Goal: Feedback & Contribution: Ask a question

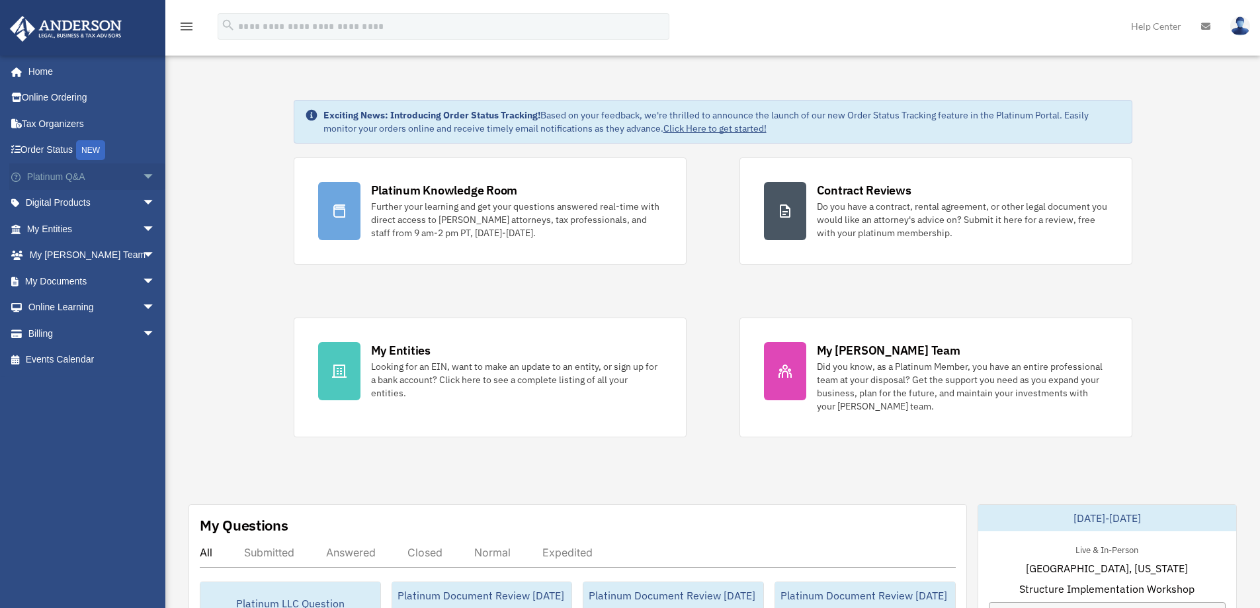
click at [142, 175] on span "arrow_drop_down" at bounding box center [155, 176] width 26 height 27
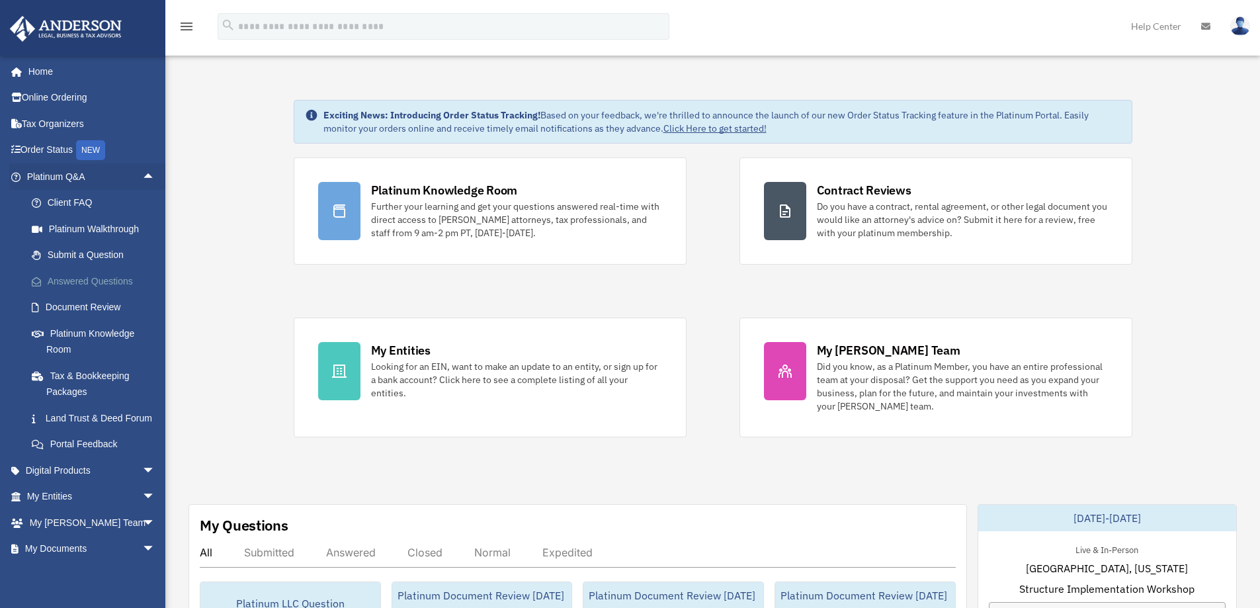
click at [94, 275] on link "Answered Questions" at bounding box center [97, 281] width 157 height 26
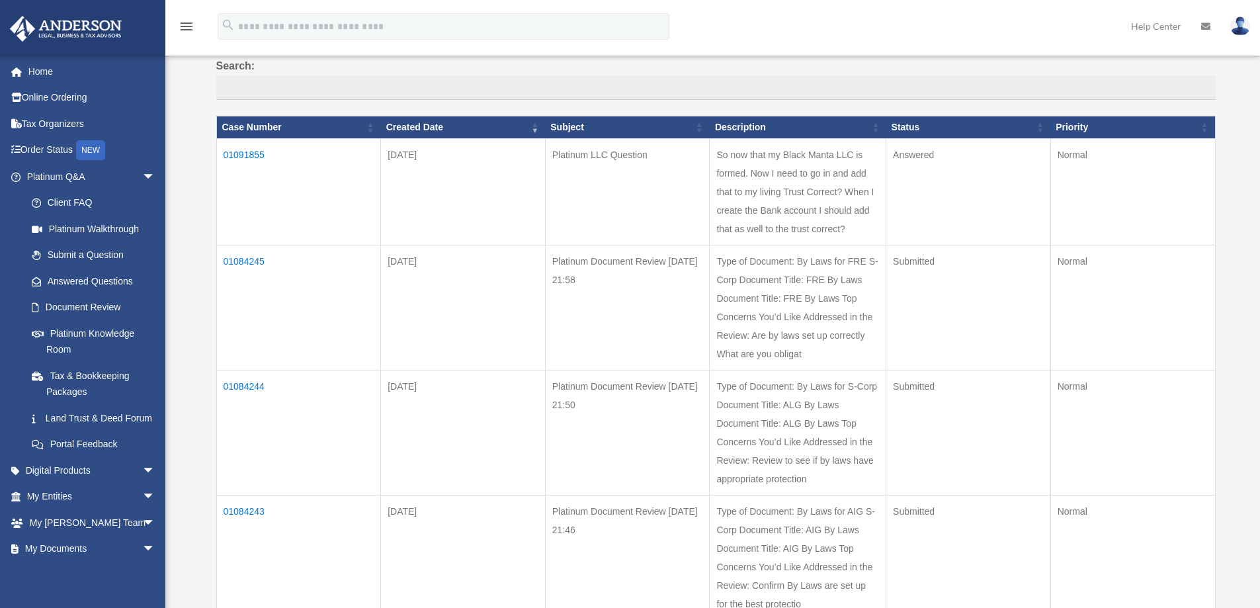
scroll to position [132, 0]
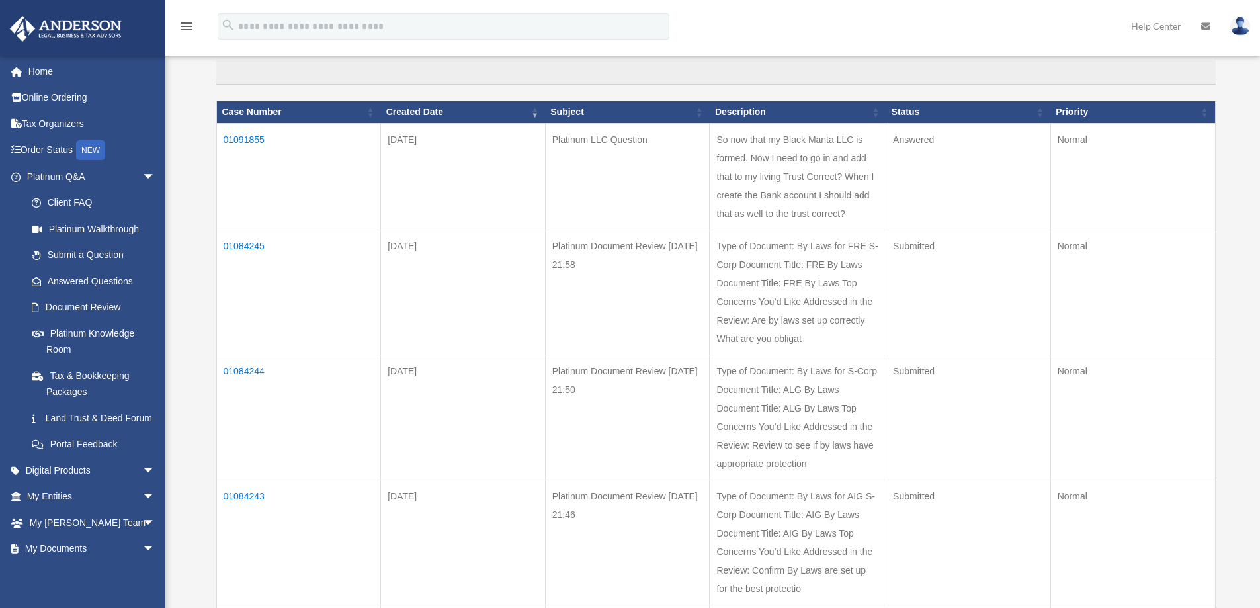
click at [236, 240] on td "01084245" at bounding box center [298, 291] width 165 height 125
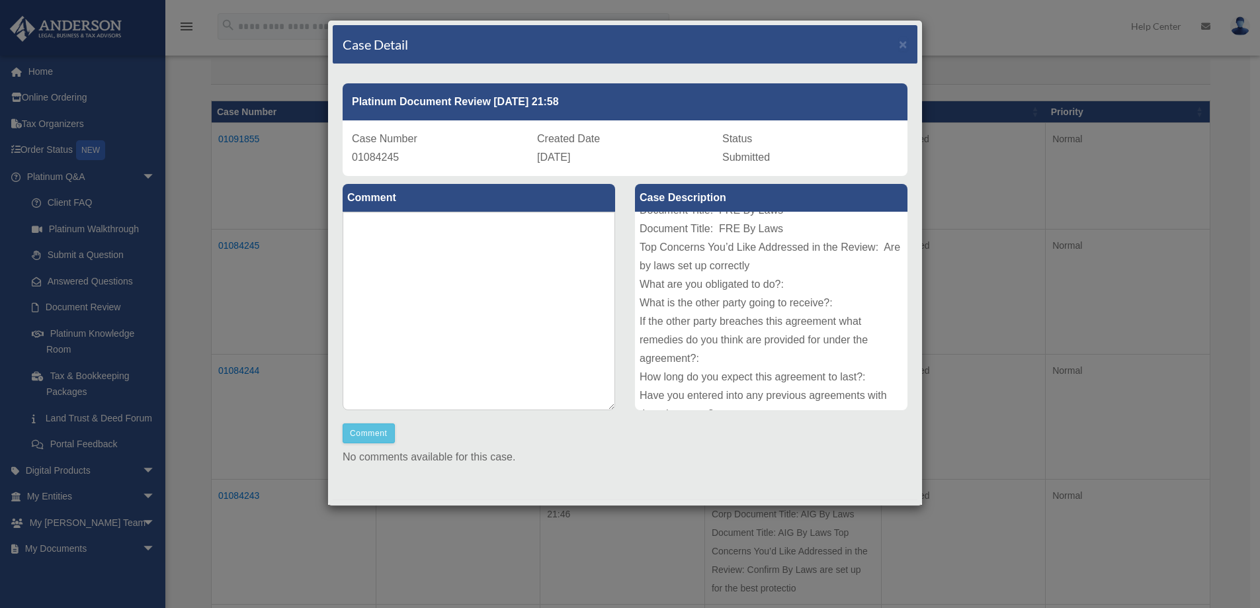
scroll to position [0, 0]
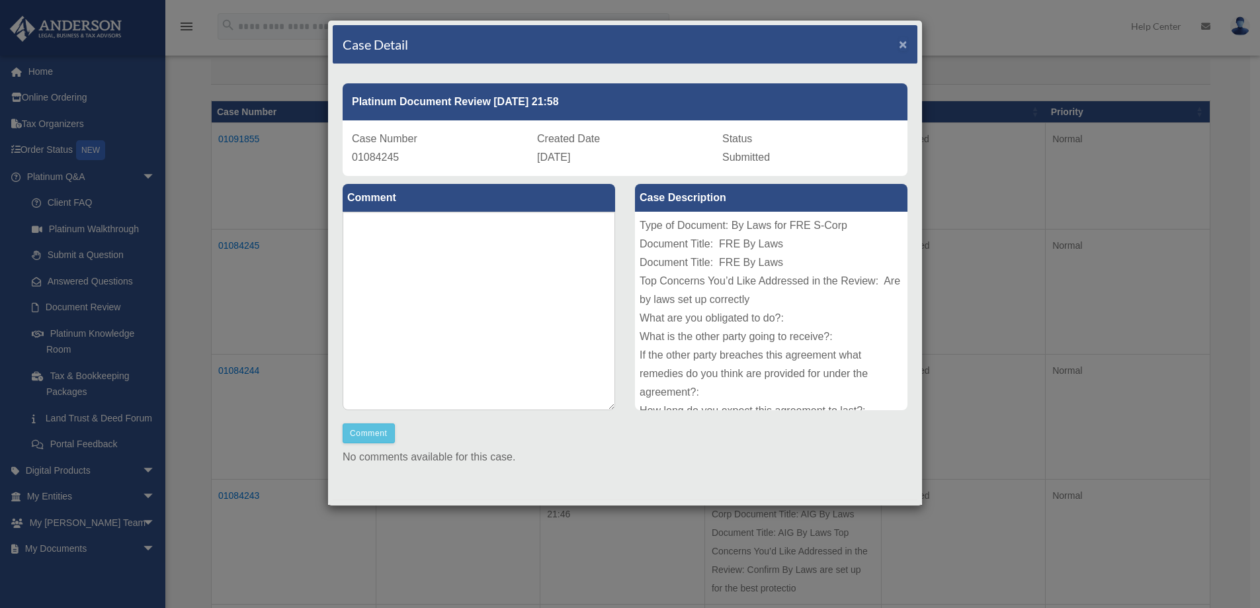
click at [899, 44] on span "×" at bounding box center [903, 43] width 9 height 15
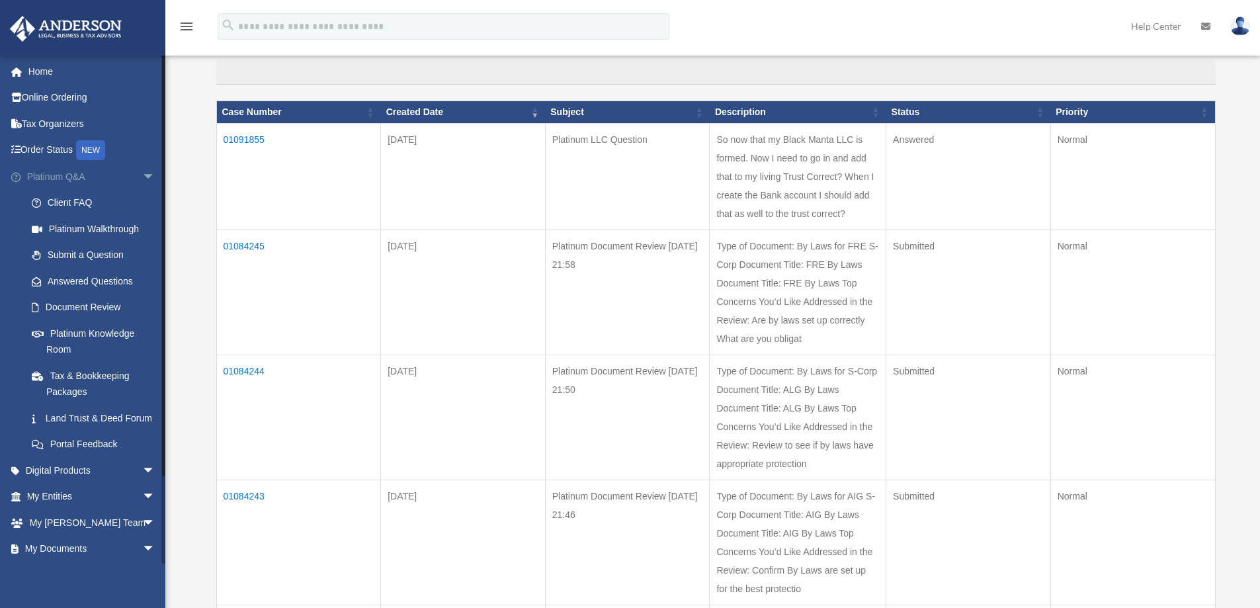
click at [142, 175] on span "arrow_drop_down" at bounding box center [155, 176] width 26 height 27
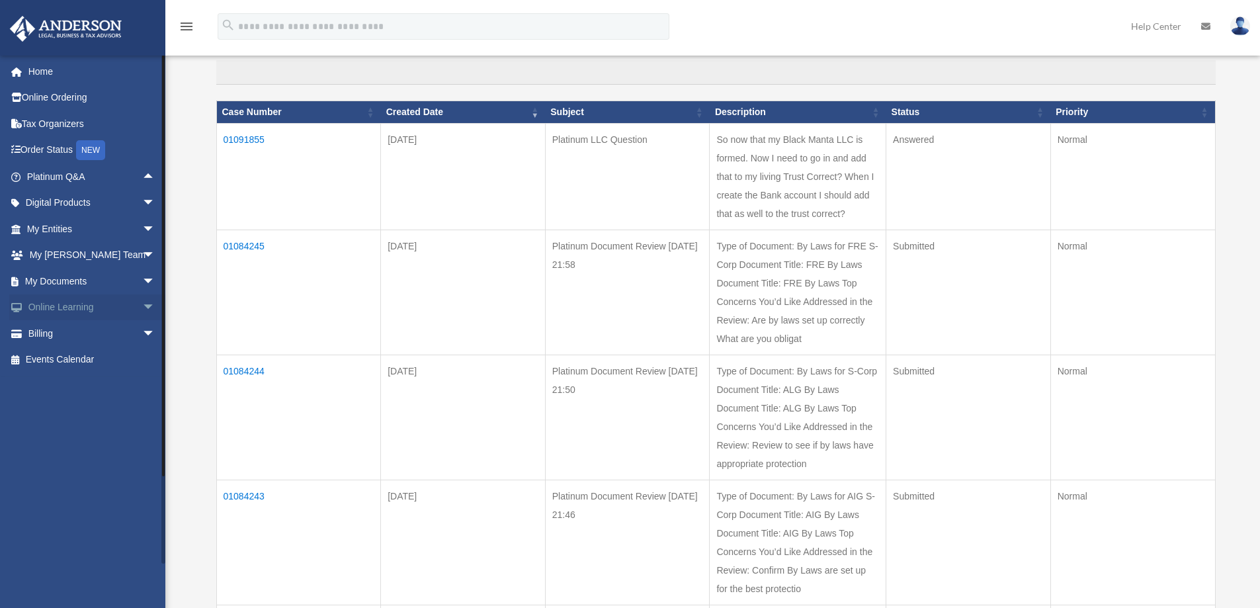
click at [71, 302] on link "Online Learning arrow_drop_down" at bounding box center [92, 307] width 166 height 26
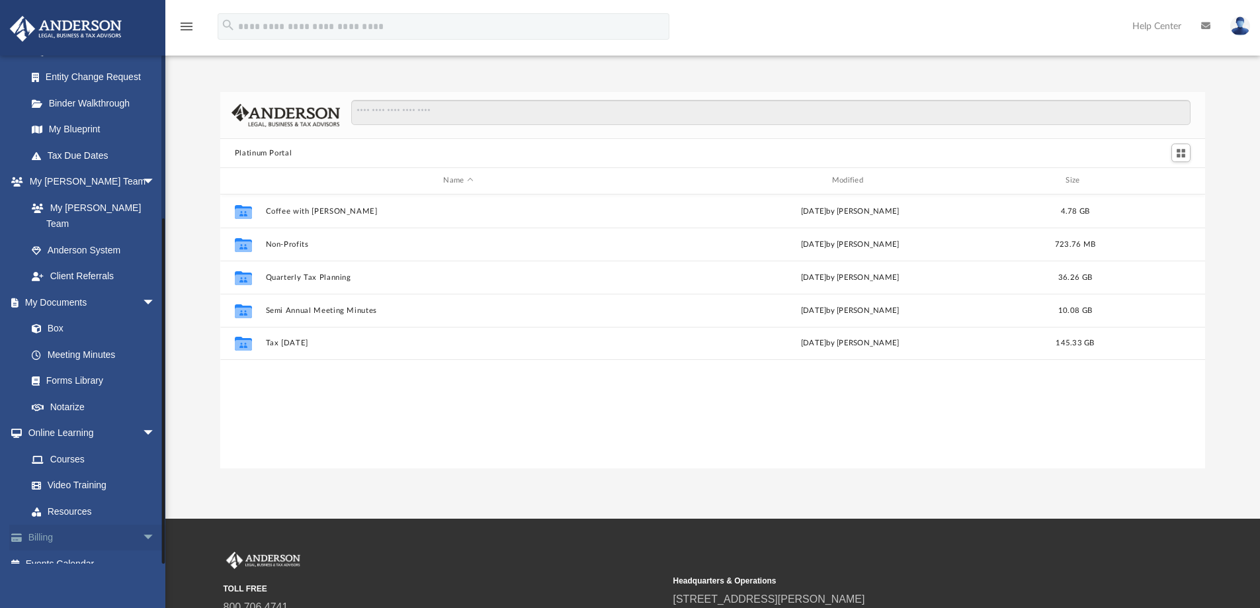
click at [142, 524] on span "arrow_drop_down" at bounding box center [155, 537] width 26 height 27
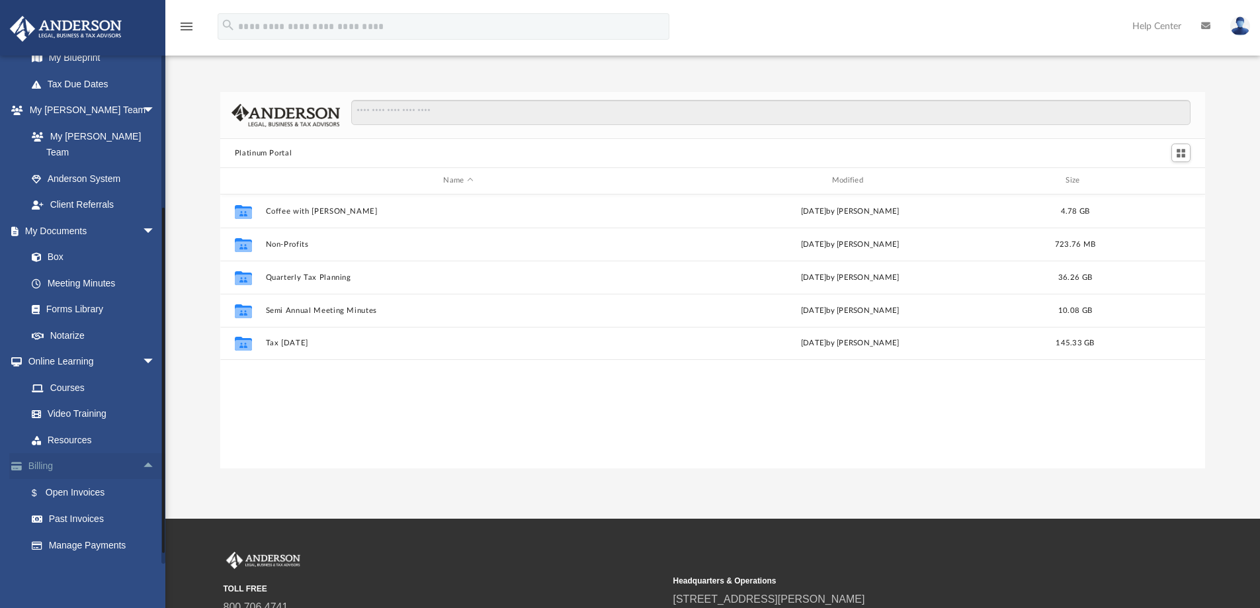
scroll to position [310, 0]
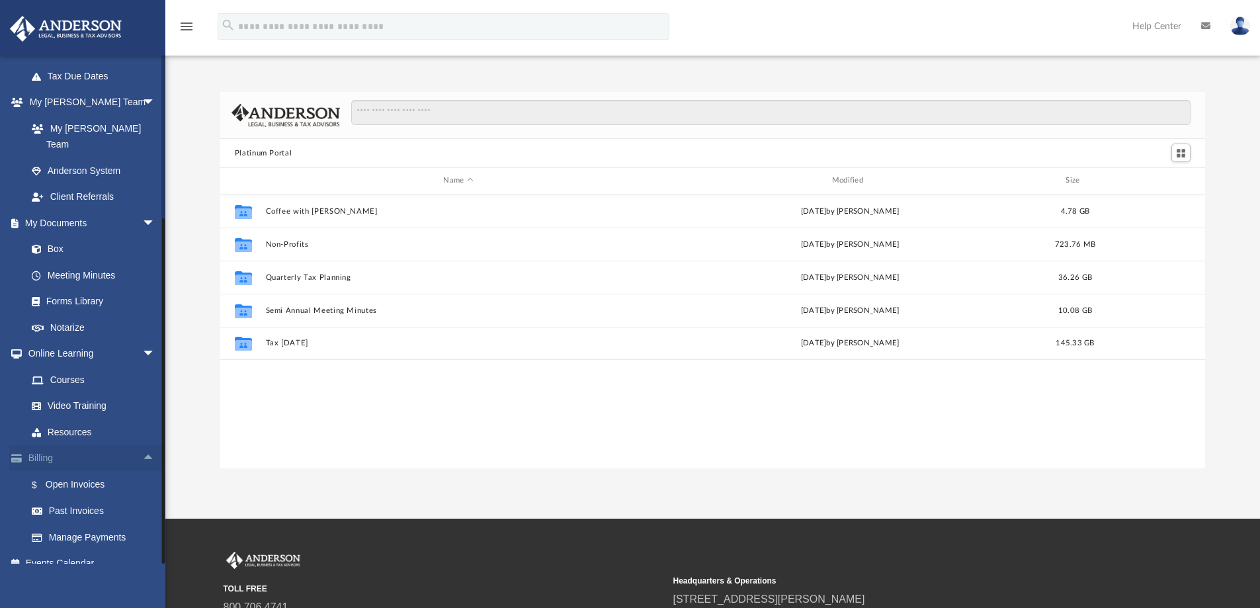
click at [142, 445] on span "arrow_drop_up" at bounding box center [155, 458] width 26 height 27
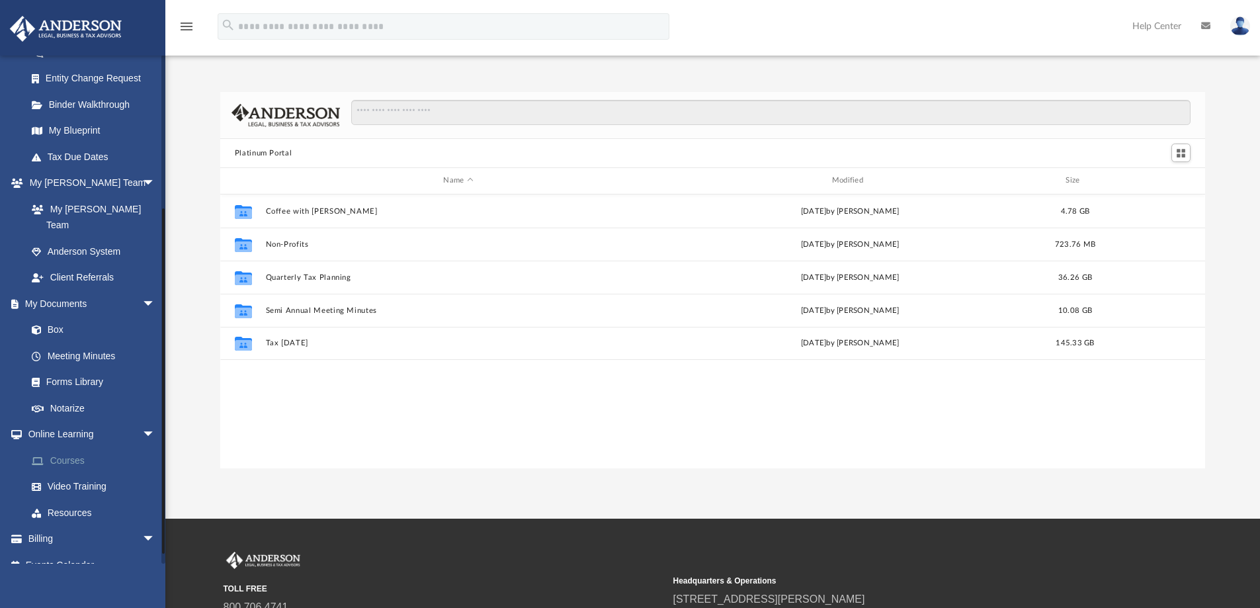
scroll to position [230, 0]
click at [59, 315] on link "Box" at bounding box center [97, 328] width 157 height 26
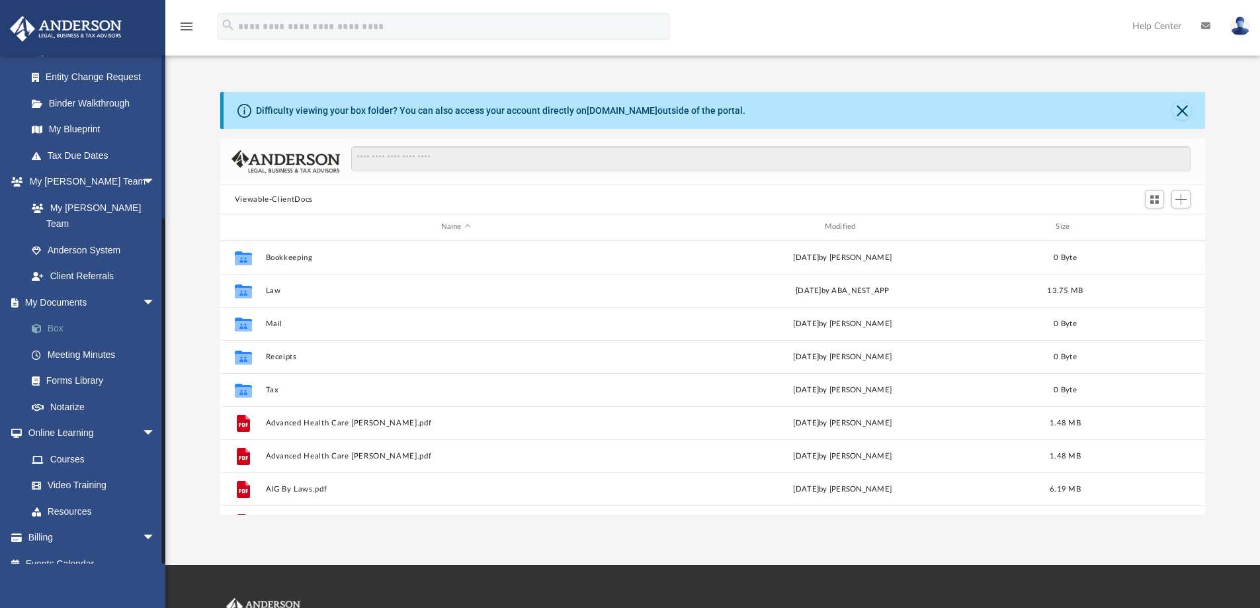
scroll to position [291, 975]
click at [61, 289] on link "My Documents arrow_drop_down" at bounding box center [92, 302] width 166 height 26
click at [142, 289] on span "arrow_drop_down" at bounding box center [155, 302] width 26 height 27
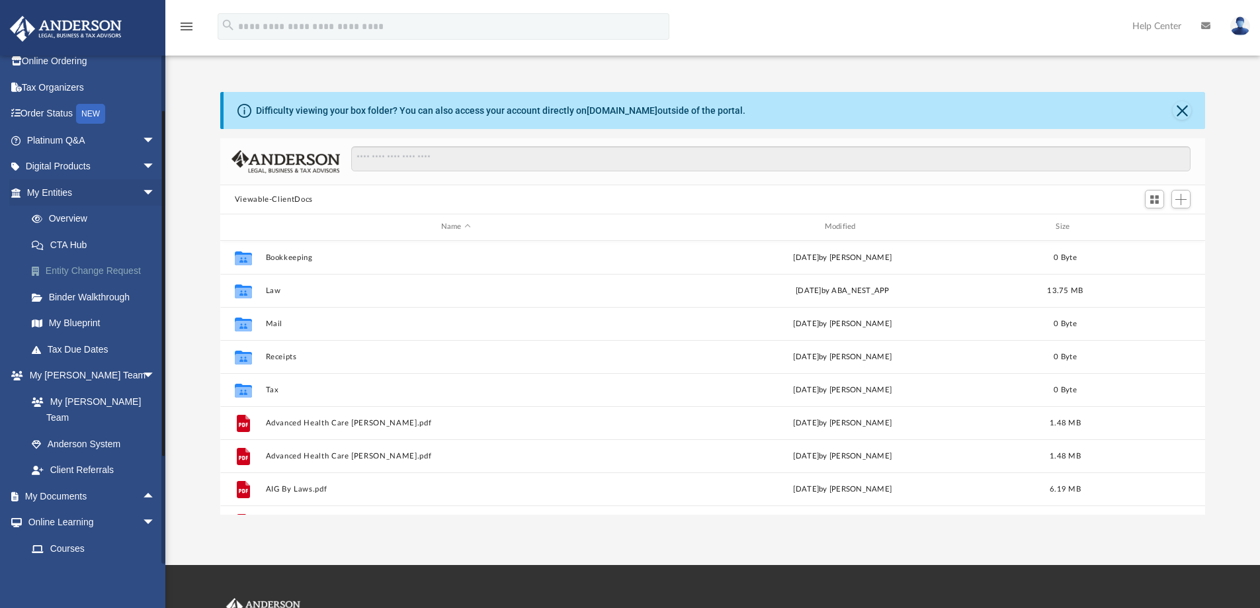
scroll to position [0, 0]
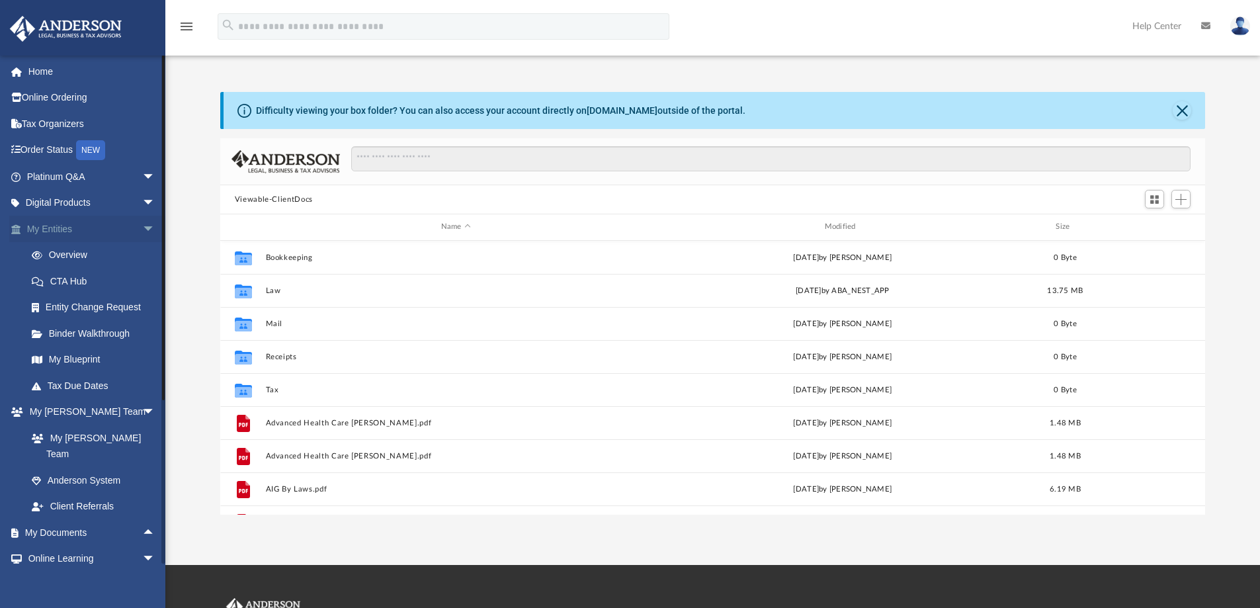
click at [122, 226] on link "My Entities arrow_drop_down" at bounding box center [92, 229] width 166 height 26
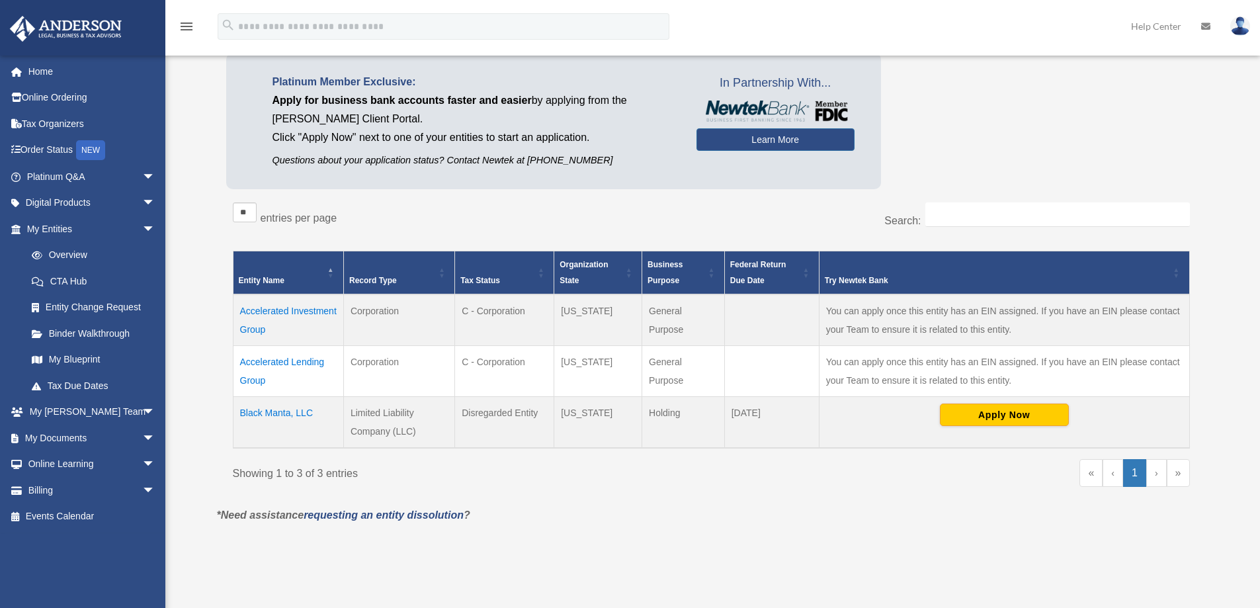
scroll to position [132, 0]
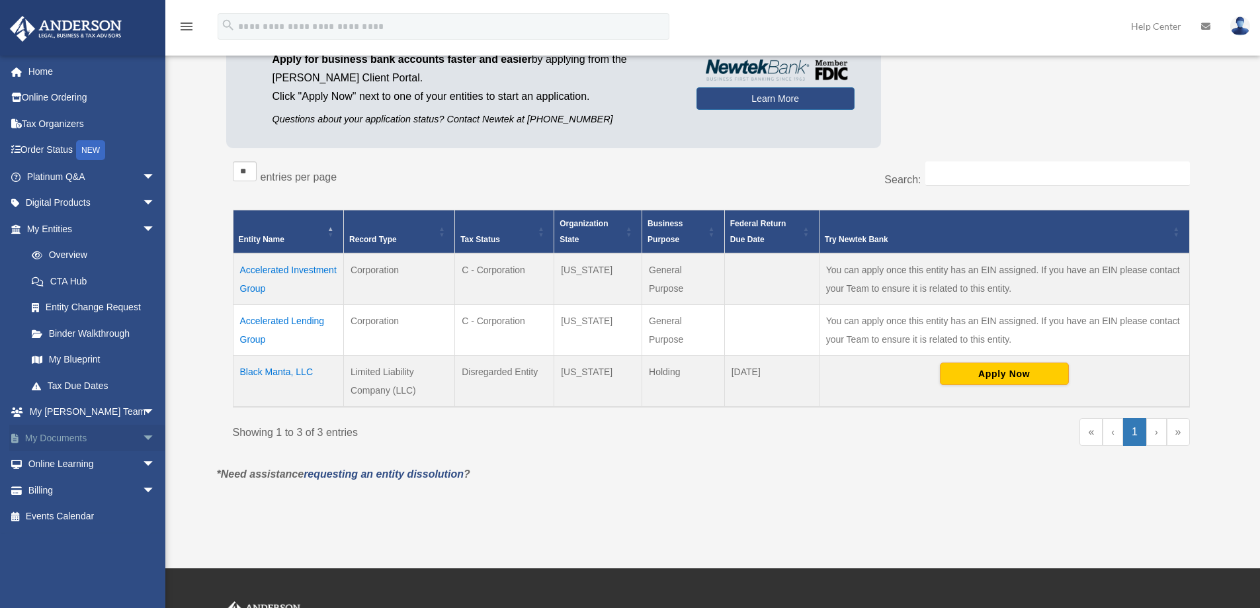
click at [77, 435] on link "My Documents arrow_drop_down" at bounding box center [92, 438] width 166 height 26
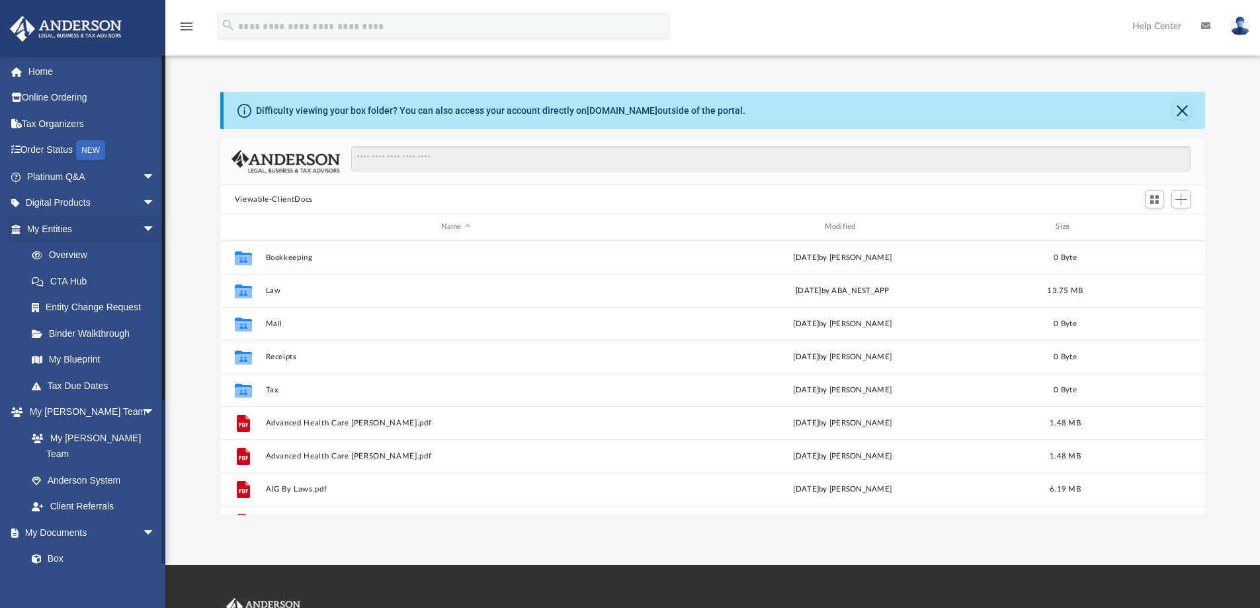
scroll to position [291, 975]
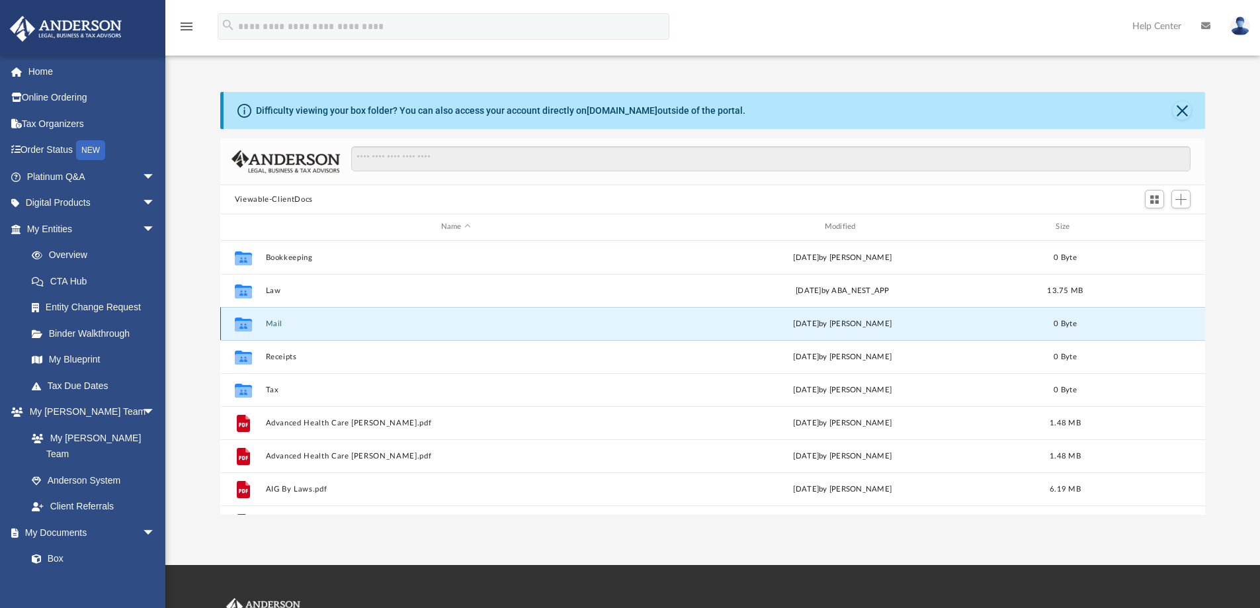
click at [274, 324] on button "Mail" at bounding box center [455, 323] width 381 height 9
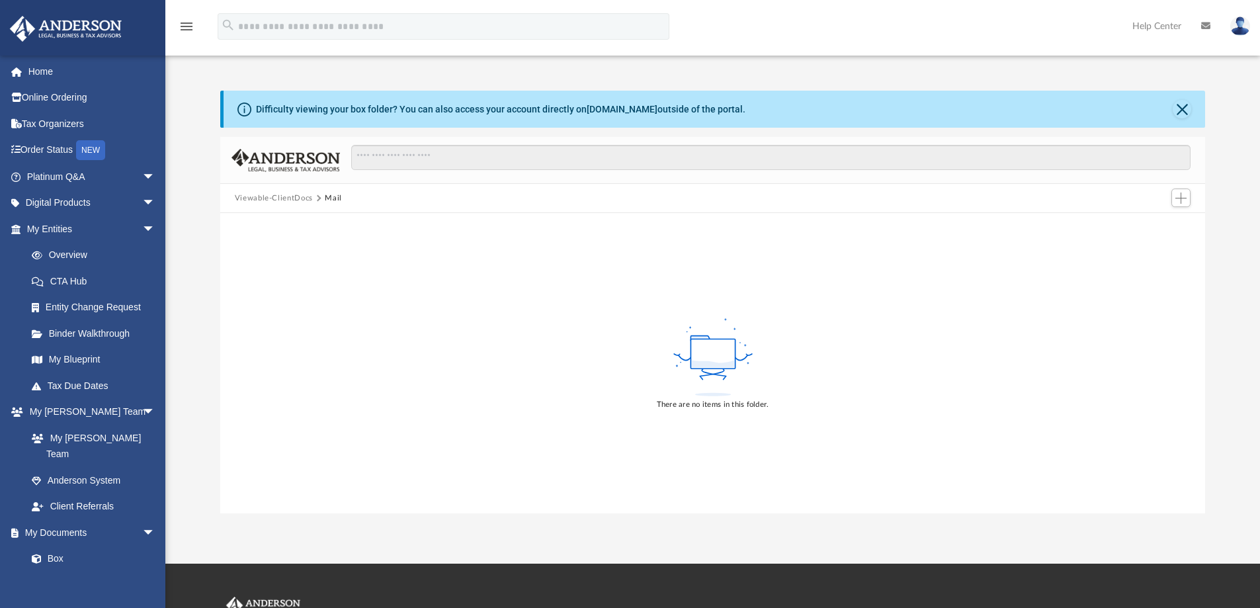
scroll to position [0, 0]
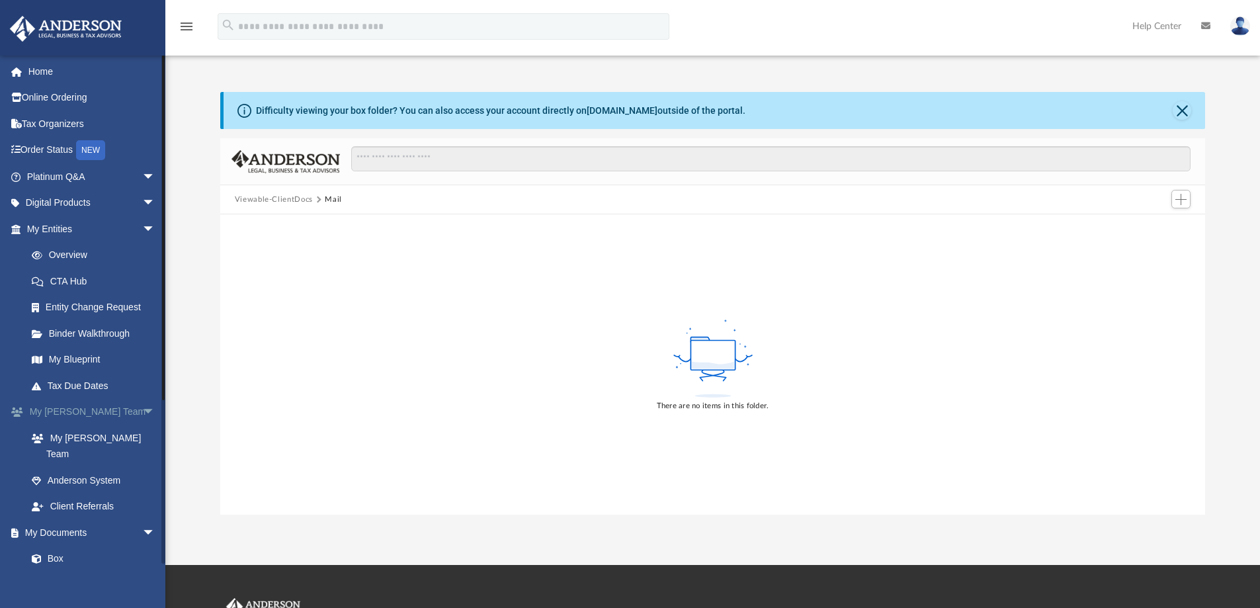
click at [142, 412] on span "arrow_drop_down" at bounding box center [155, 412] width 26 height 27
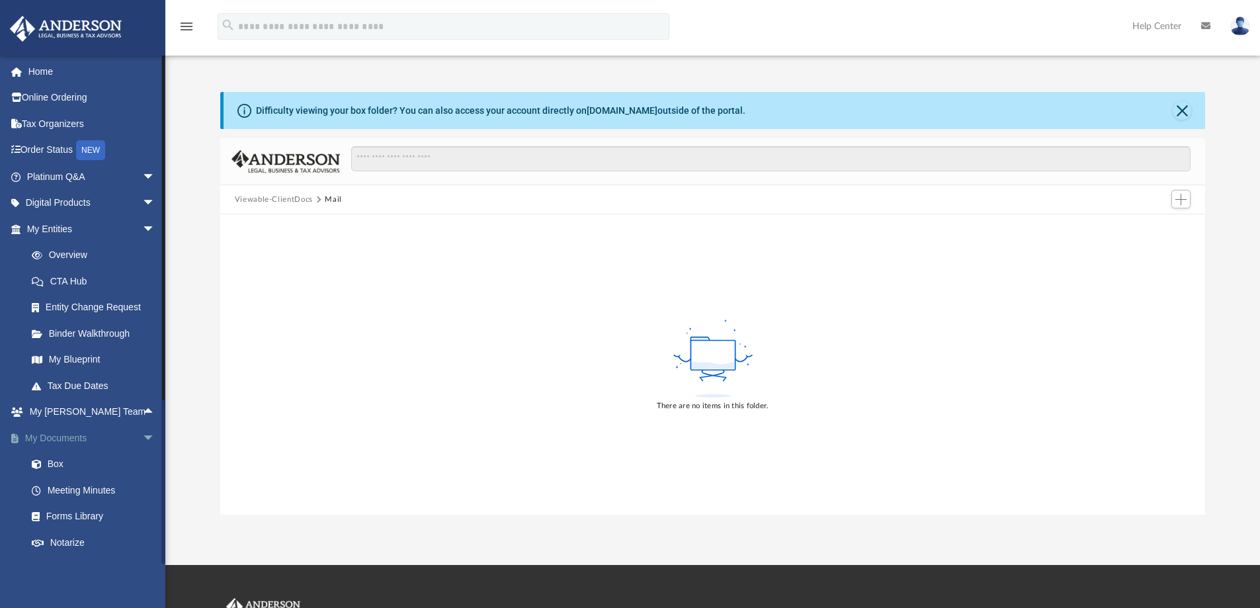
click at [123, 434] on link "My Documents arrow_drop_down" at bounding box center [92, 438] width 166 height 26
click at [142, 432] on span "arrow_drop_down" at bounding box center [155, 438] width 26 height 27
click at [142, 175] on span "arrow_drop_down" at bounding box center [155, 176] width 26 height 27
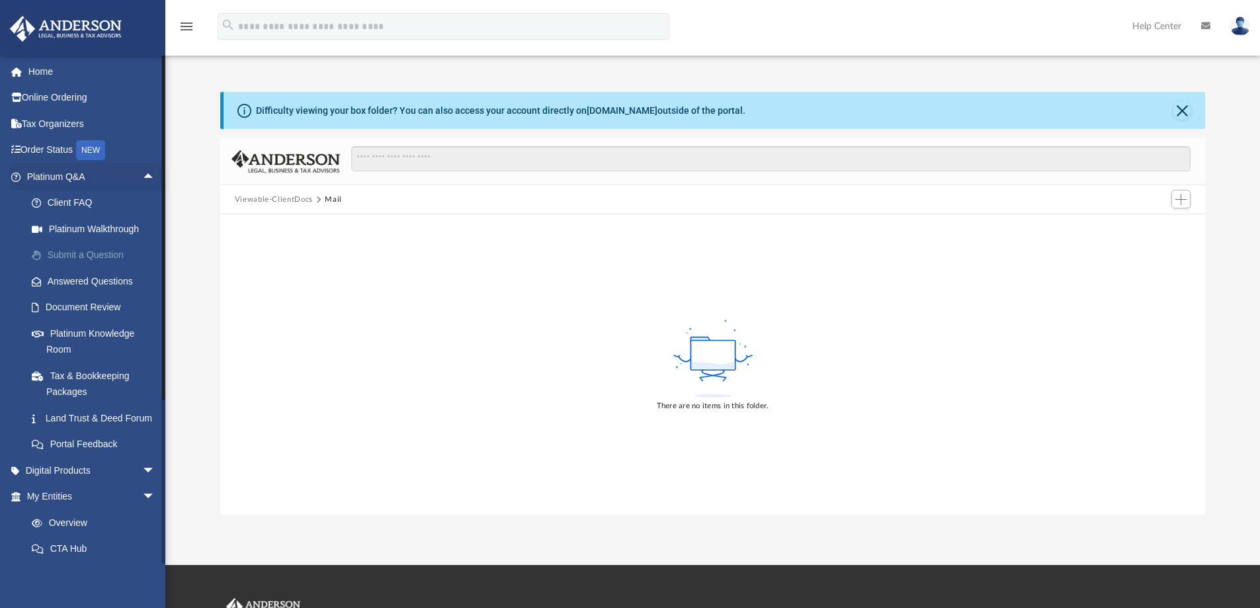
click at [99, 250] on link "Submit a Question" at bounding box center [97, 255] width 157 height 26
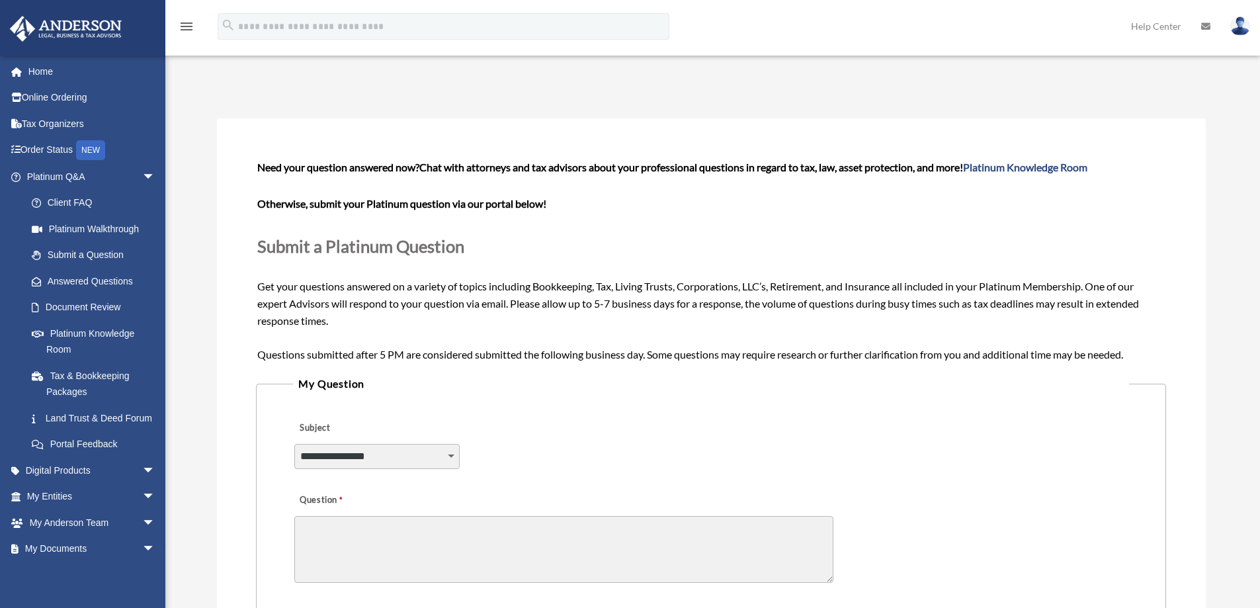
click at [384, 452] on select "**********" at bounding box center [376, 456] width 165 height 25
select select "******"
click at [294, 444] on select "**********" at bounding box center [376, 456] width 165 height 25
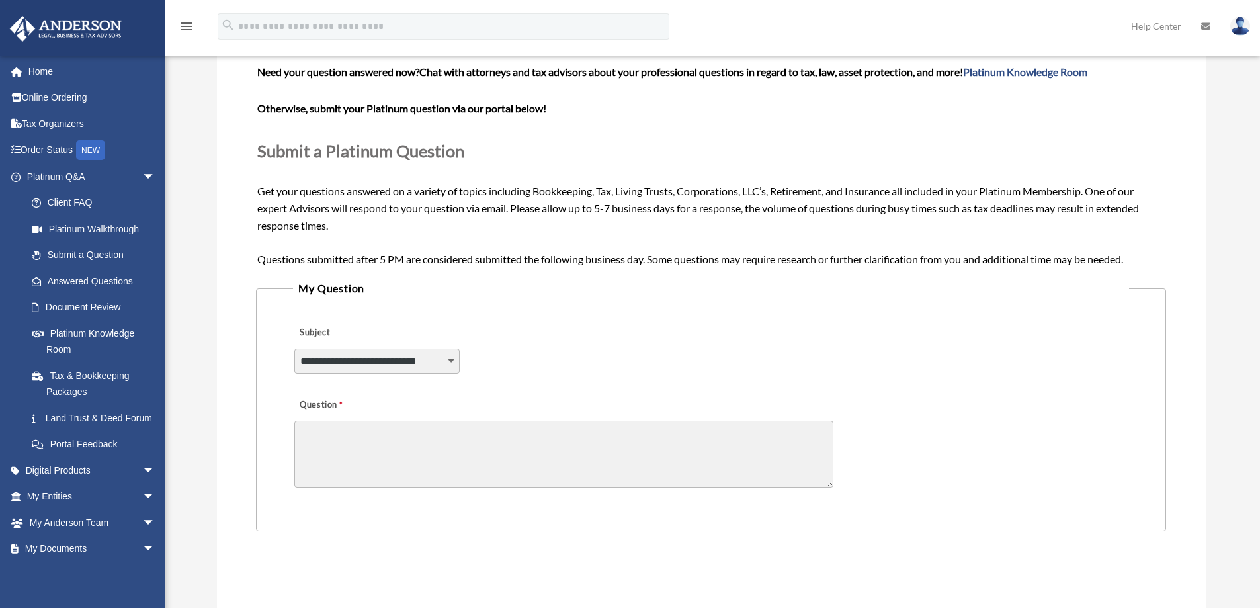
scroll to position [132, 0]
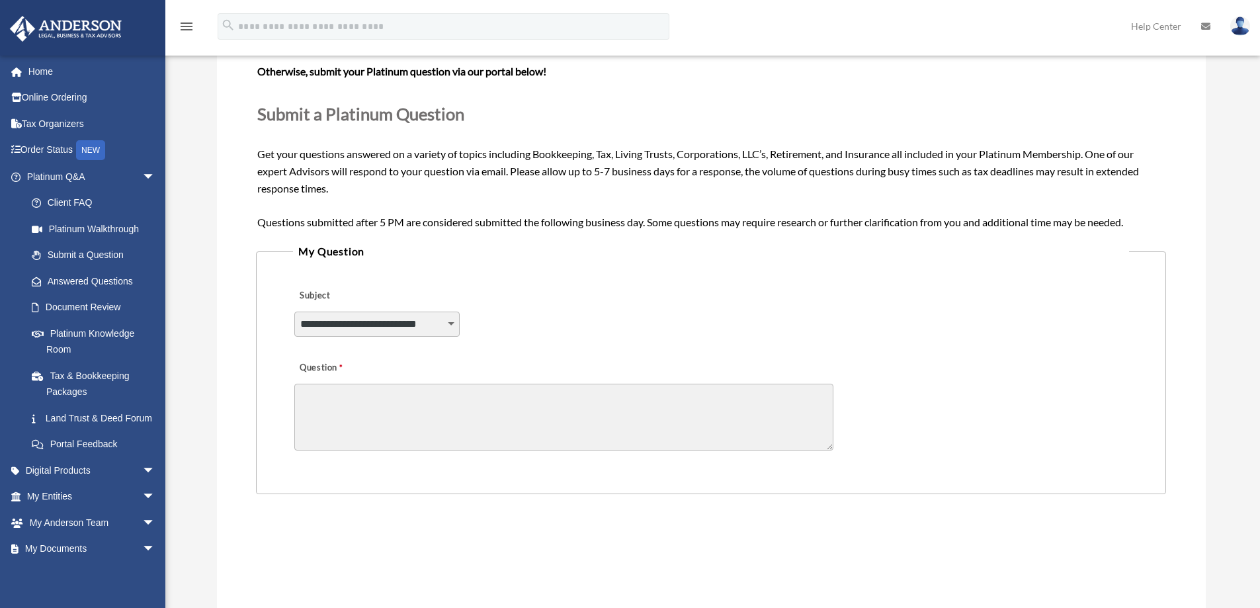
drag, startPoint x: 347, startPoint y: 405, endPoint x: 364, endPoint y: 400, distance: 18.6
click at [347, 405] on textarea "Question" at bounding box center [563, 417] width 539 height 67
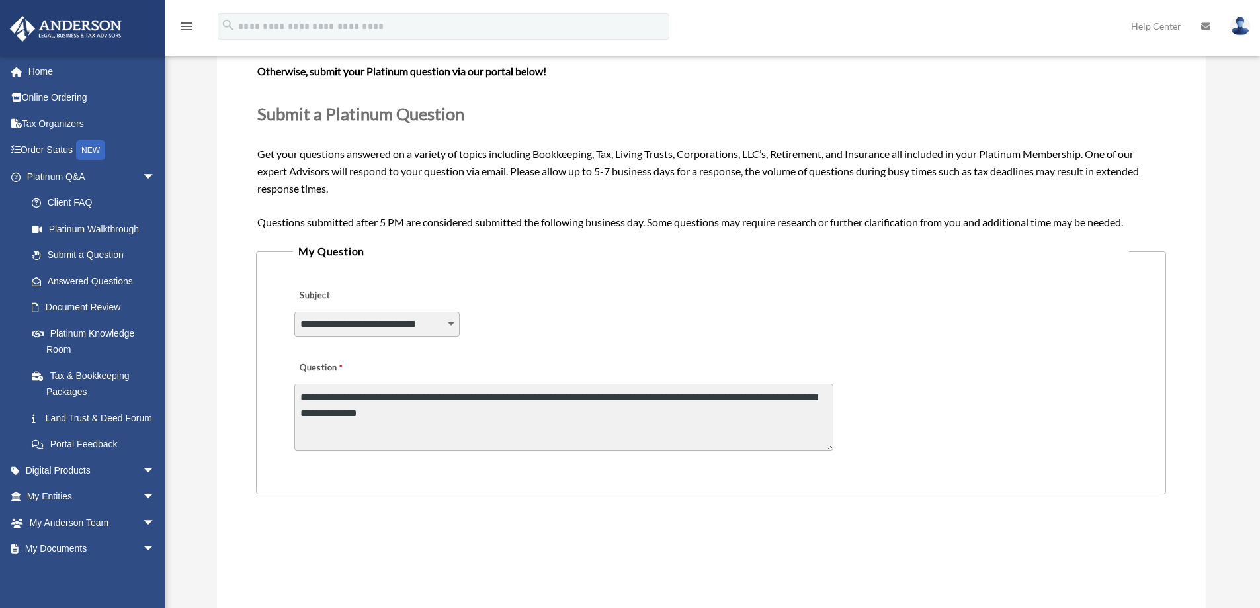
click at [300, 397] on textarea "**********" at bounding box center [563, 417] width 539 height 67
click at [469, 411] on textarea "**********" at bounding box center [563, 417] width 539 height 67
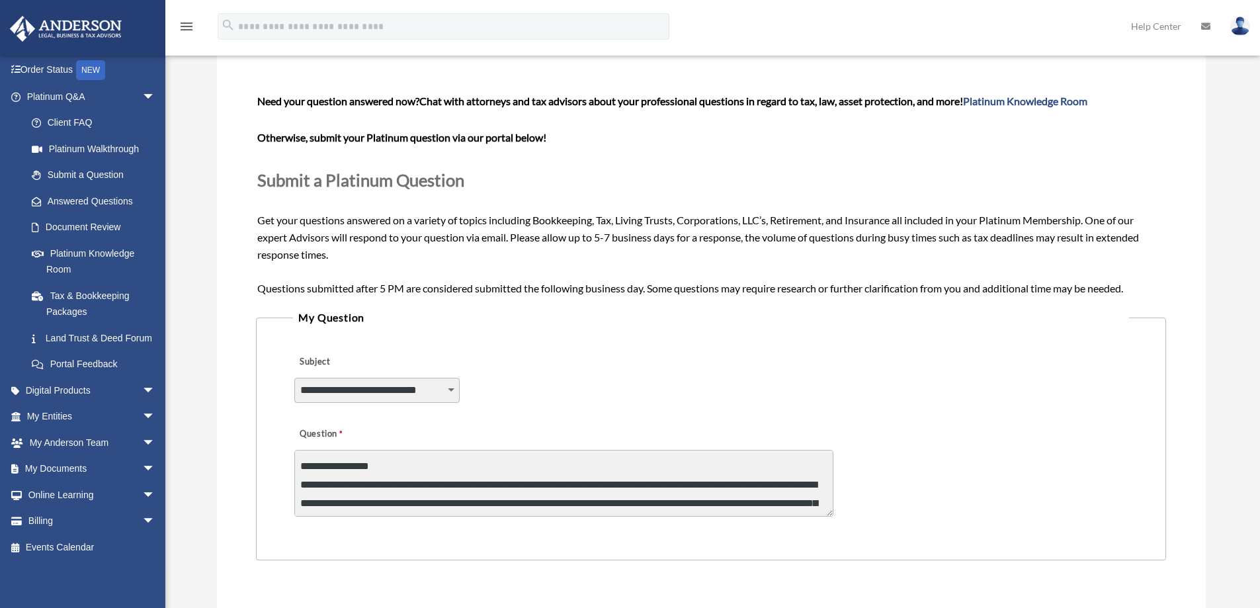
scroll to position [19, 0]
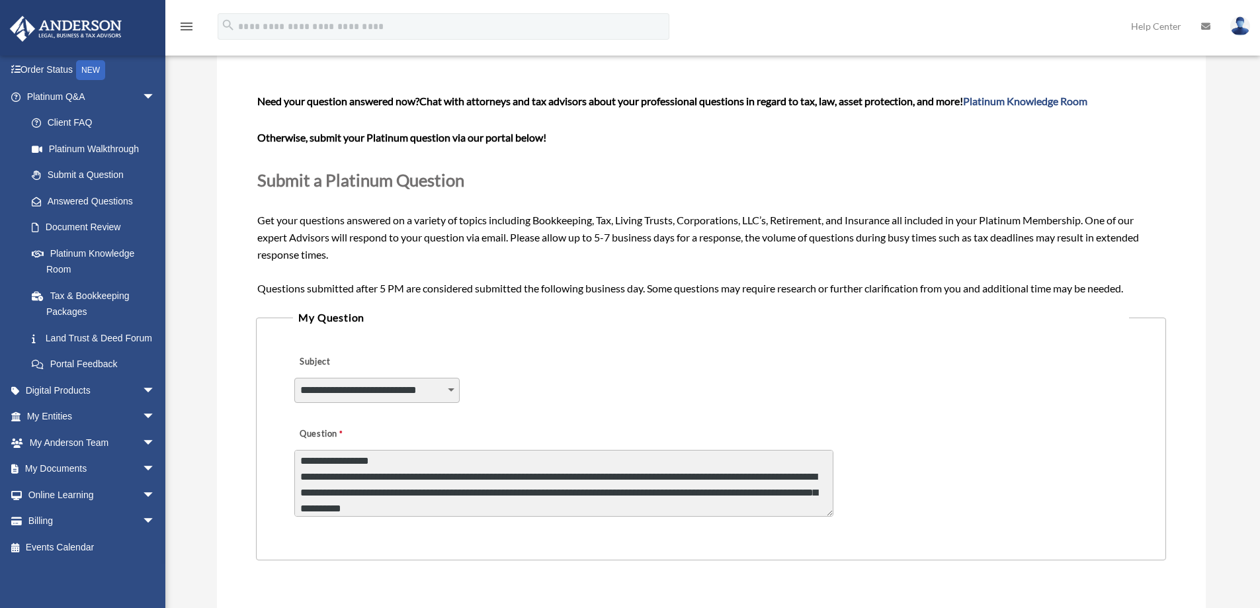
click at [794, 505] on textarea "**********" at bounding box center [563, 483] width 539 height 67
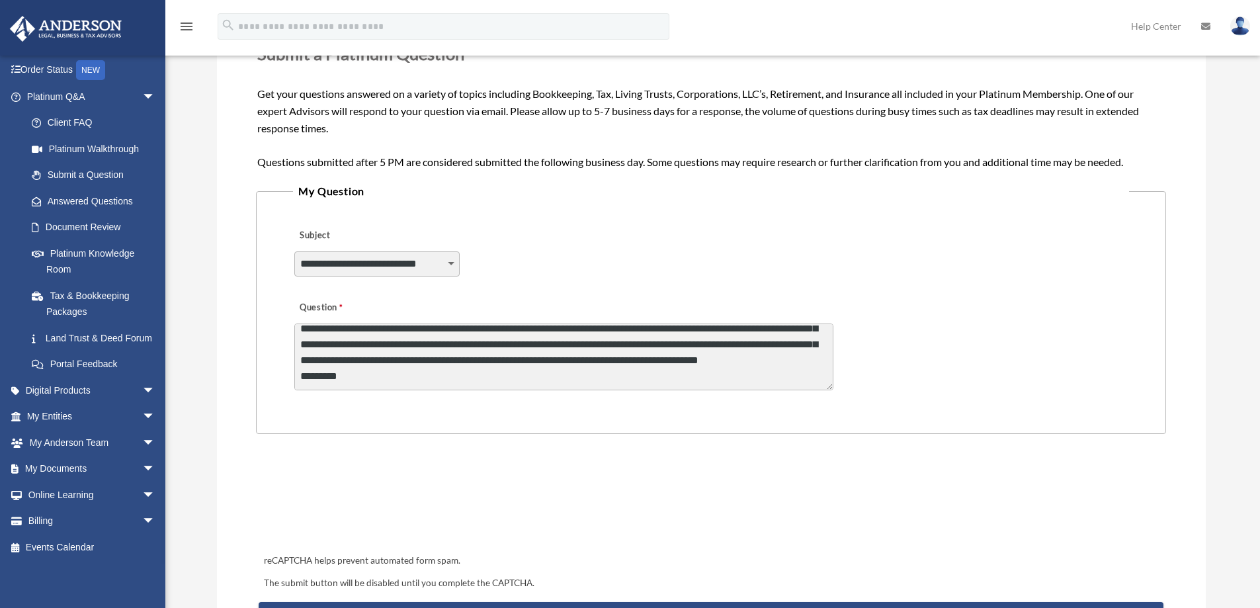
scroll to position [198, 0]
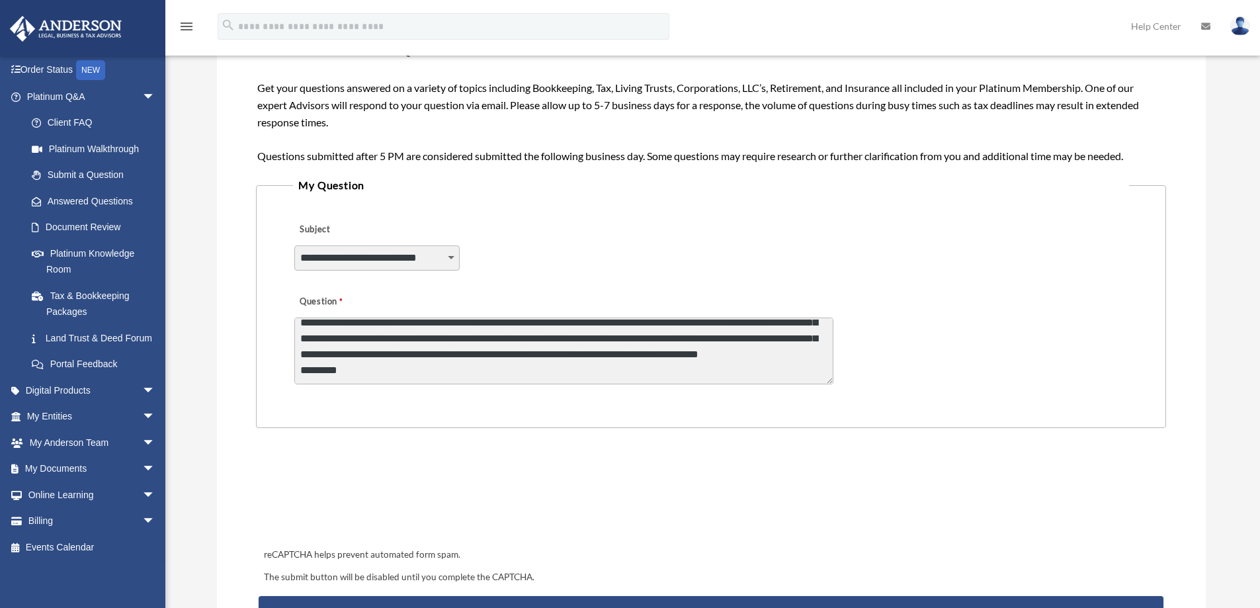
type textarea "**********"
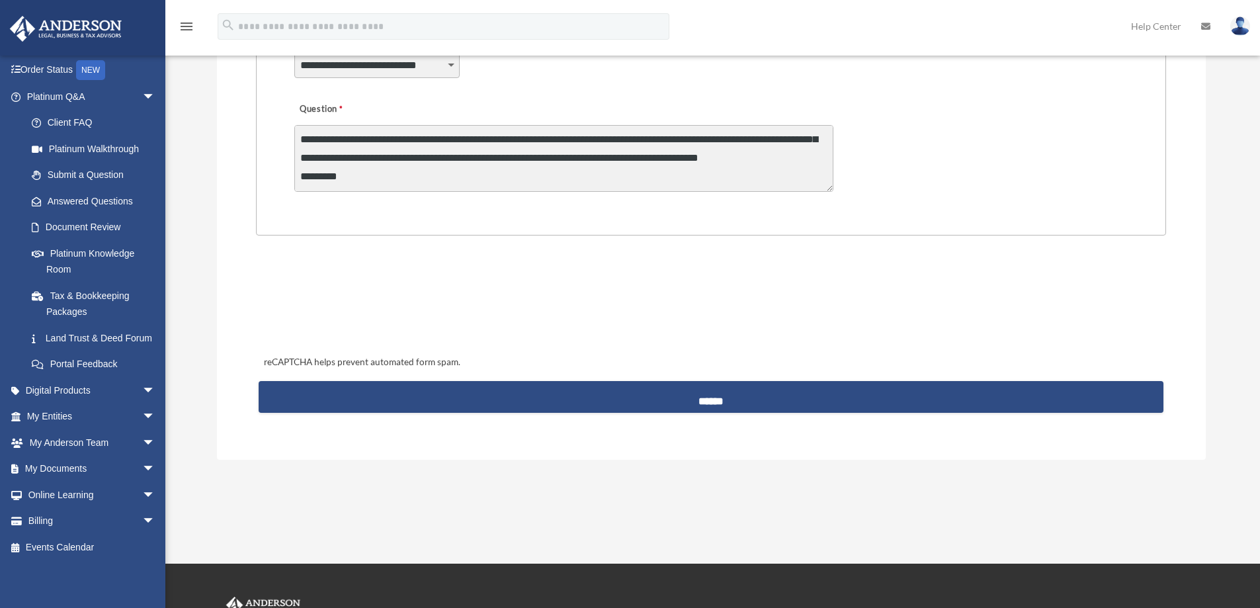
scroll to position [397, 0]
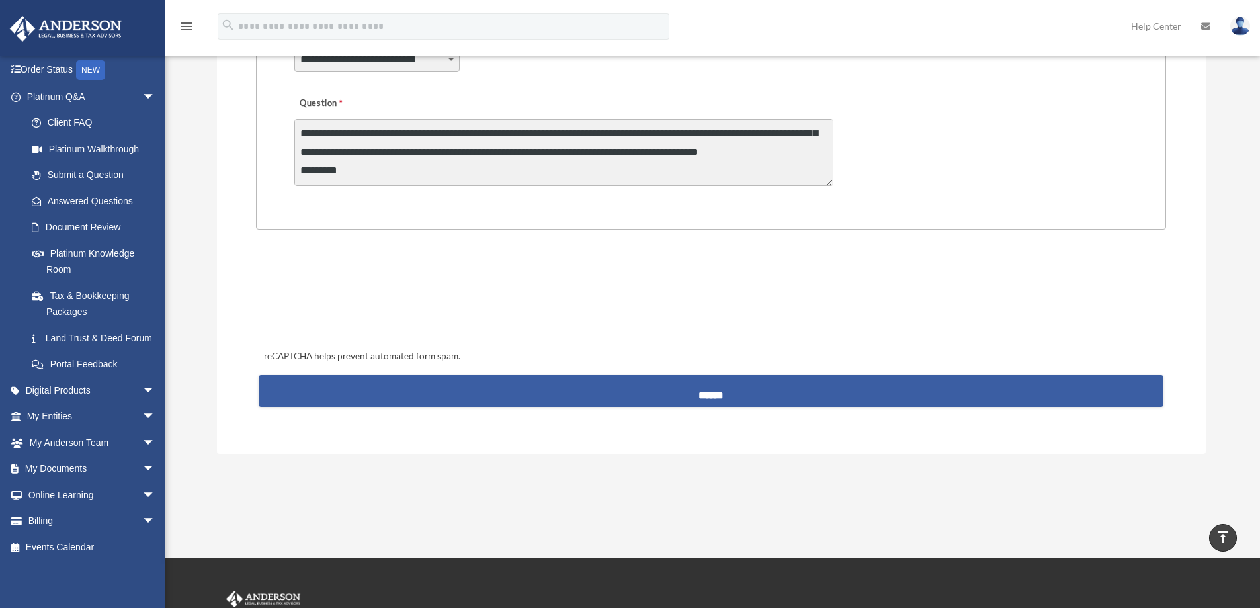
click at [655, 388] on input "******" at bounding box center [711, 391] width 904 height 32
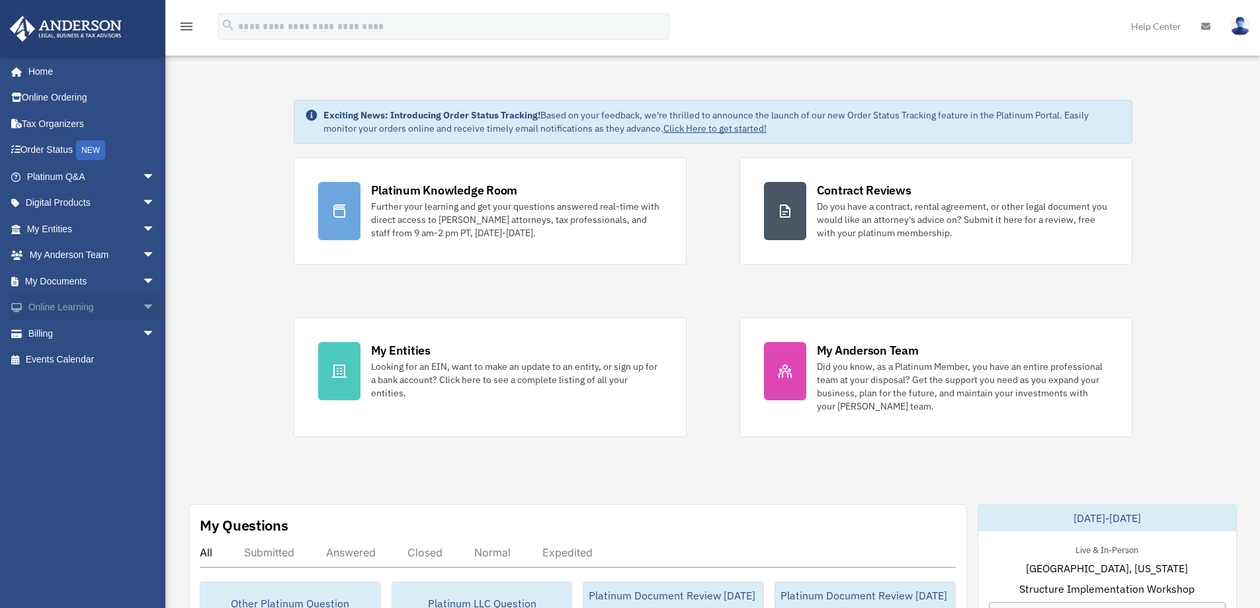
click at [85, 310] on link "Online Learning arrow_drop_down" at bounding box center [92, 307] width 166 height 26
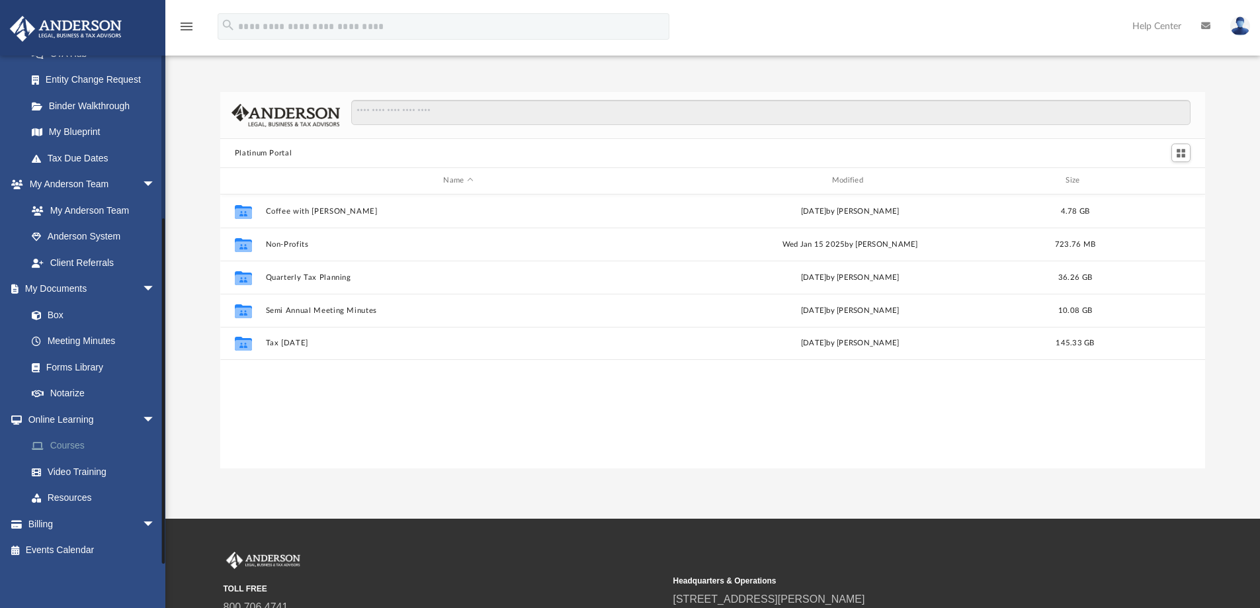
scroll to position [230, 0]
click at [70, 442] on link "Courses" at bounding box center [97, 443] width 157 height 26
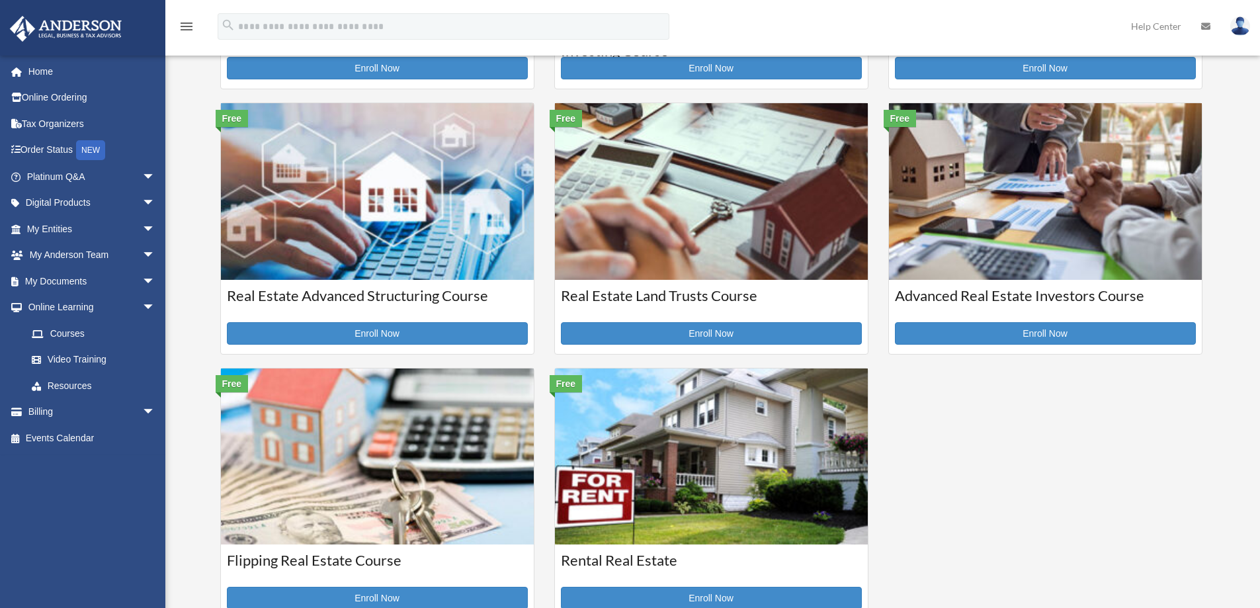
scroll to position [265, 0]
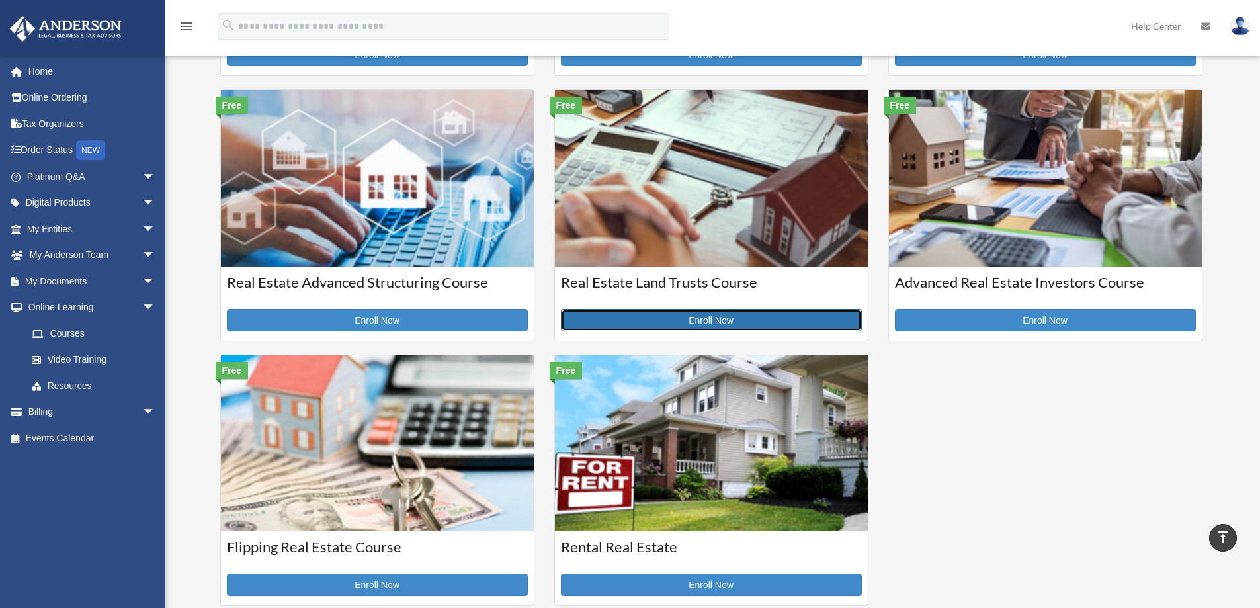
click at [637, 319] on link "Enroll Now" at bounding box center [711, 320] width 301 height 22
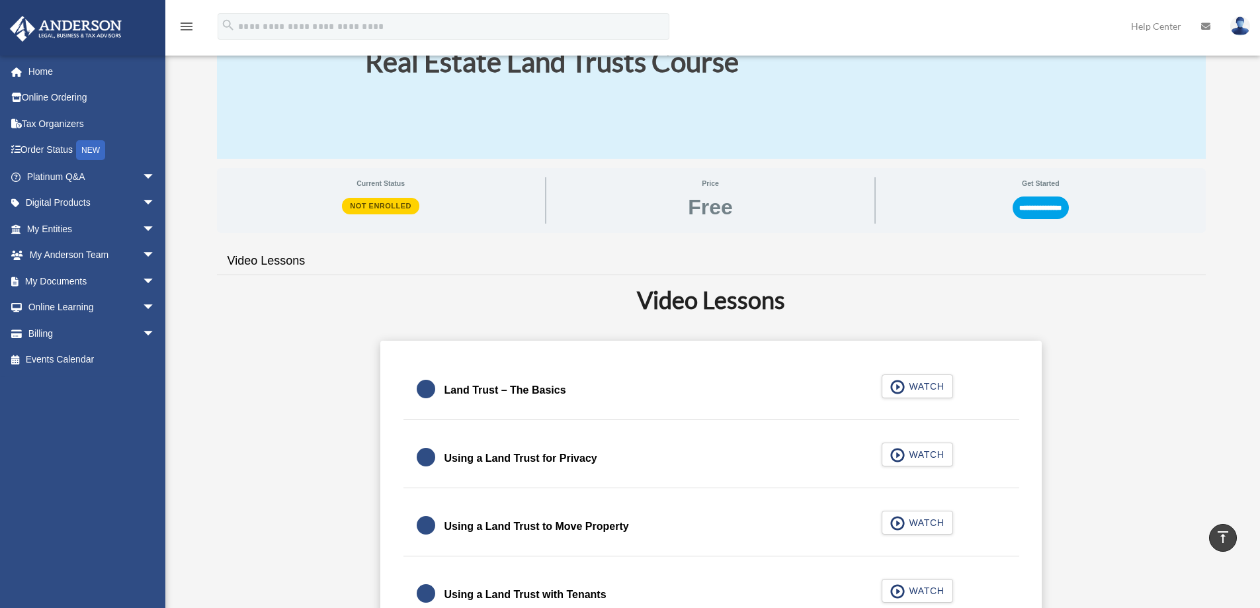
scroll to position [66, 0]
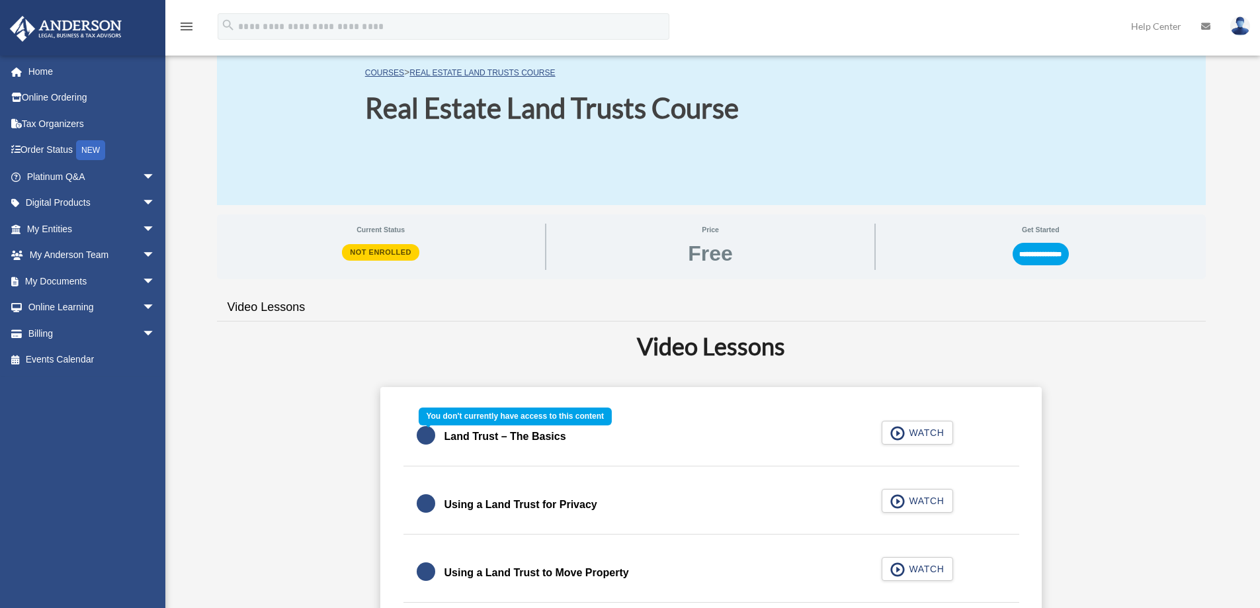
click at [931, 433] on div "Land Trust – The Basics WATCH" at bounding box center [711, 436] width 648 height 59
click at [897, 434] on div "Land Trust – The Basics WATCH" at bounding box center [711, 436] width 648 height 59
click at [1236, 30] on img at bounding box center [1240, 26] width 20 height 19
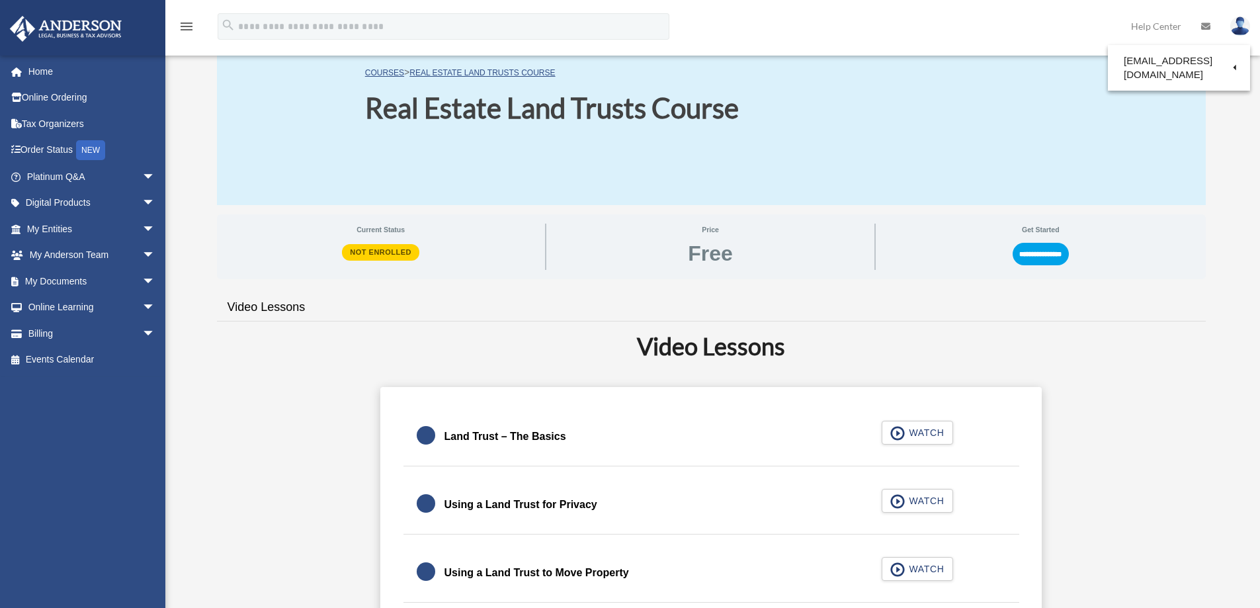
click at [826, 223] on div "**********" at bounding box center [711, 246] width 989 height 65
click at [142, 303] on span "arrow_drop_down" at bounding box center [155, 307] width 26 height 27
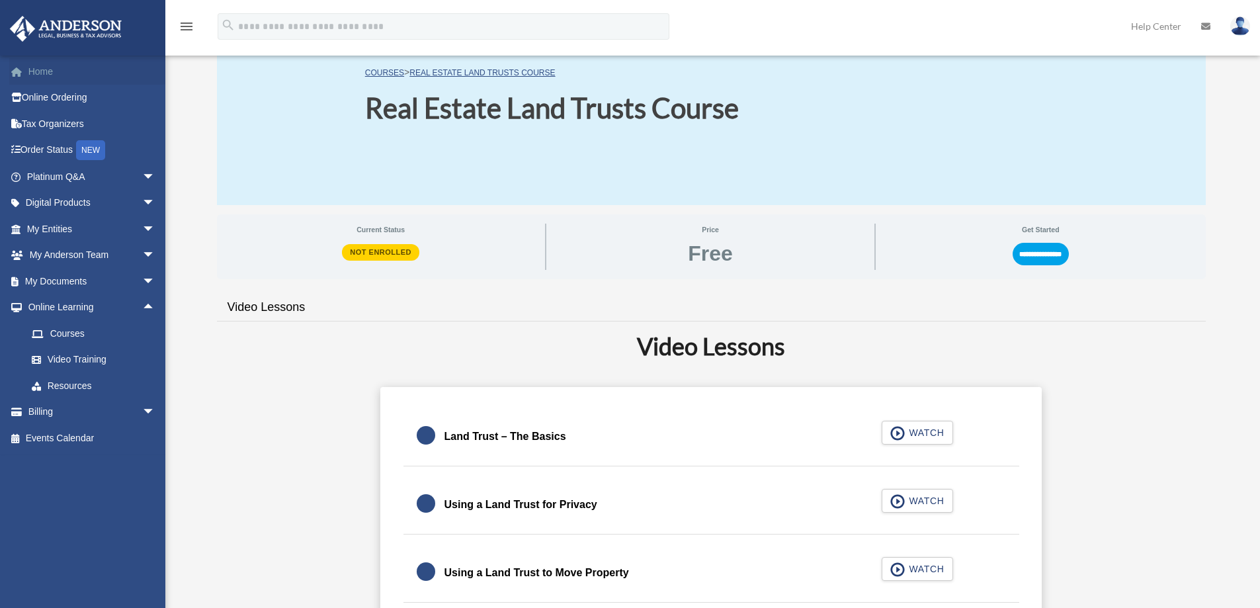
click at [44, 70] on link "Home" at bounding box center [92, 71] width 166 height 26
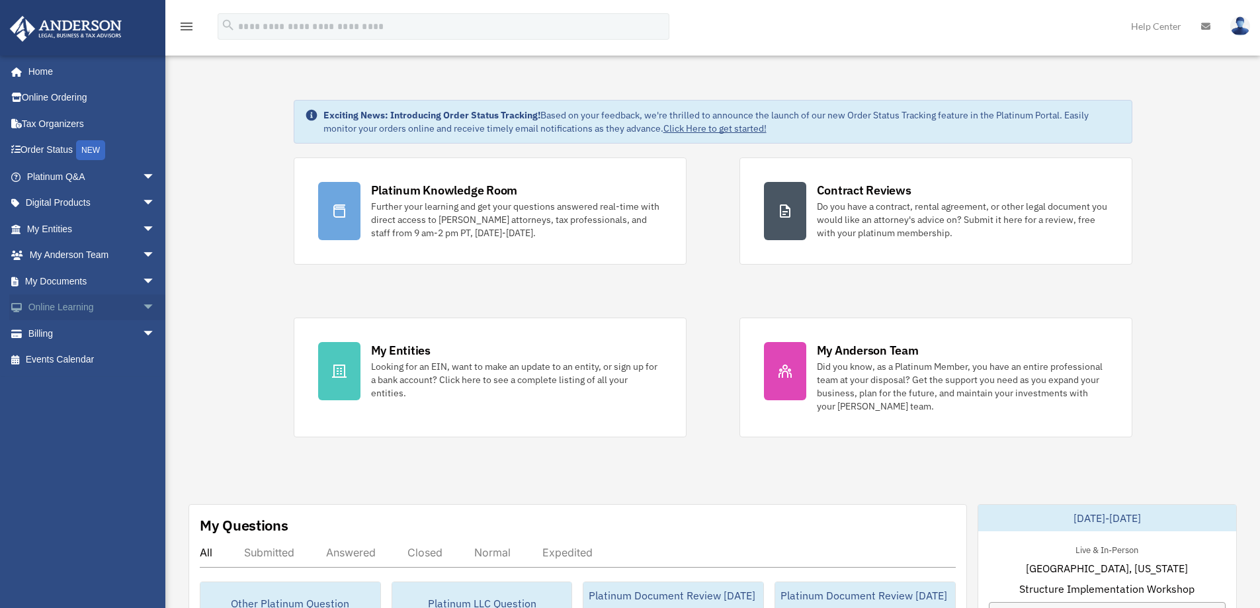
click at [142, 308] on span "arrow_drop_down" at bounding box center [155, 307] width 26 height 27
click at [70, 331] on link "Courses" at bounding box center [97, 333] width 157 height 26
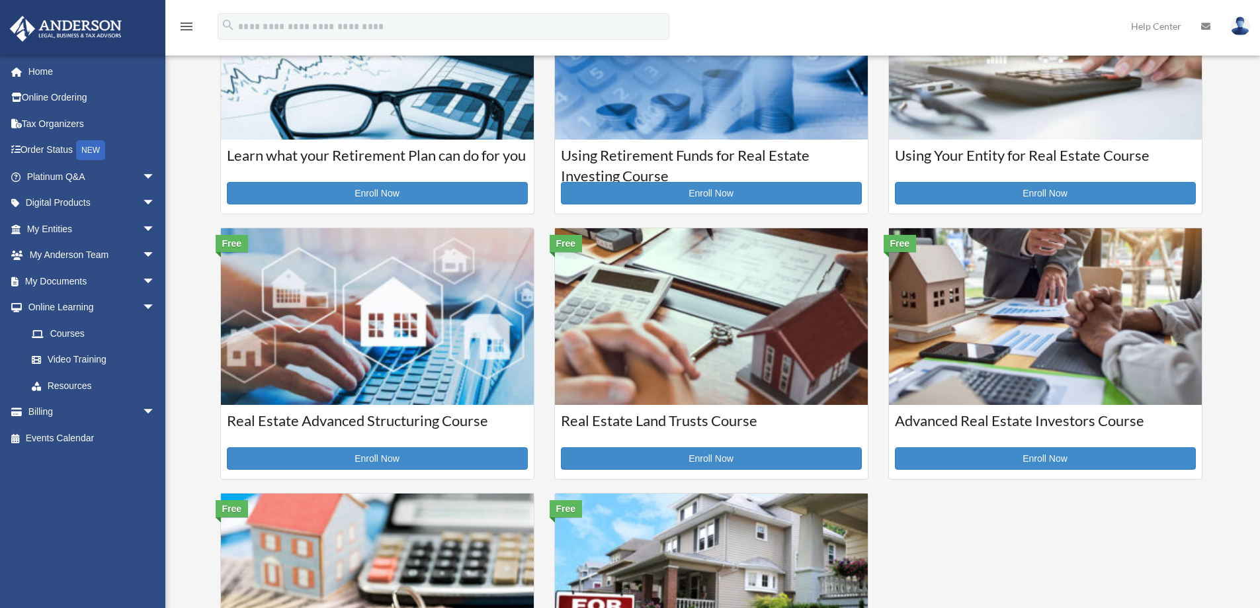
scroll to position [132, 0]
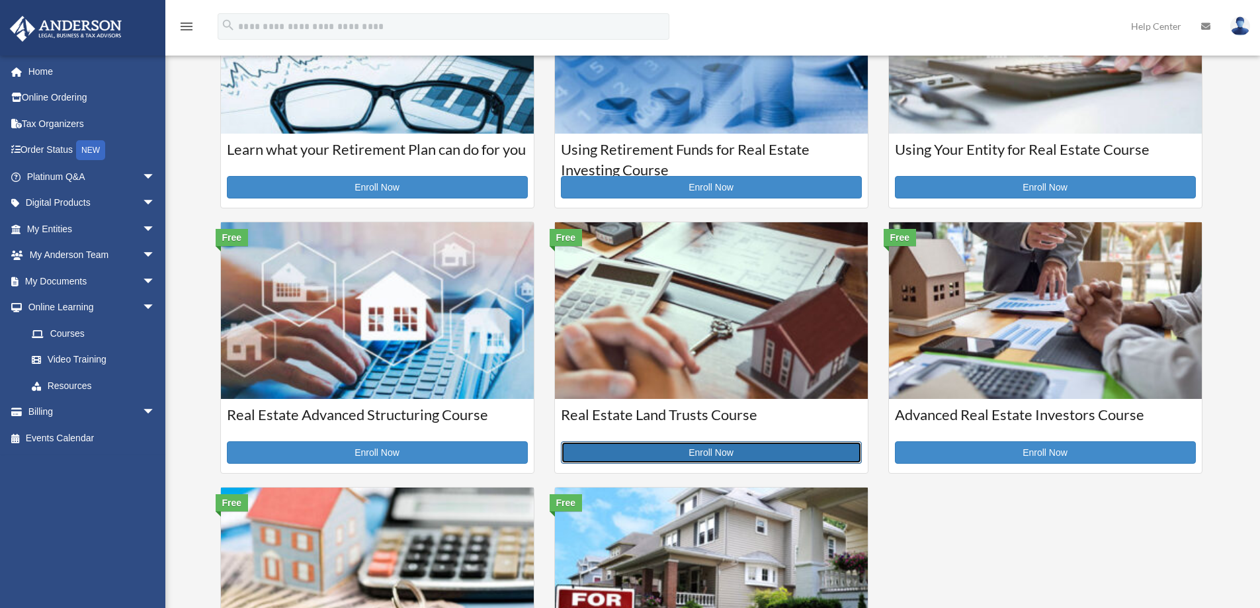
click at [705, 452] on link "Enroll Now" at bounding box center [711, 452] width 301 height 22
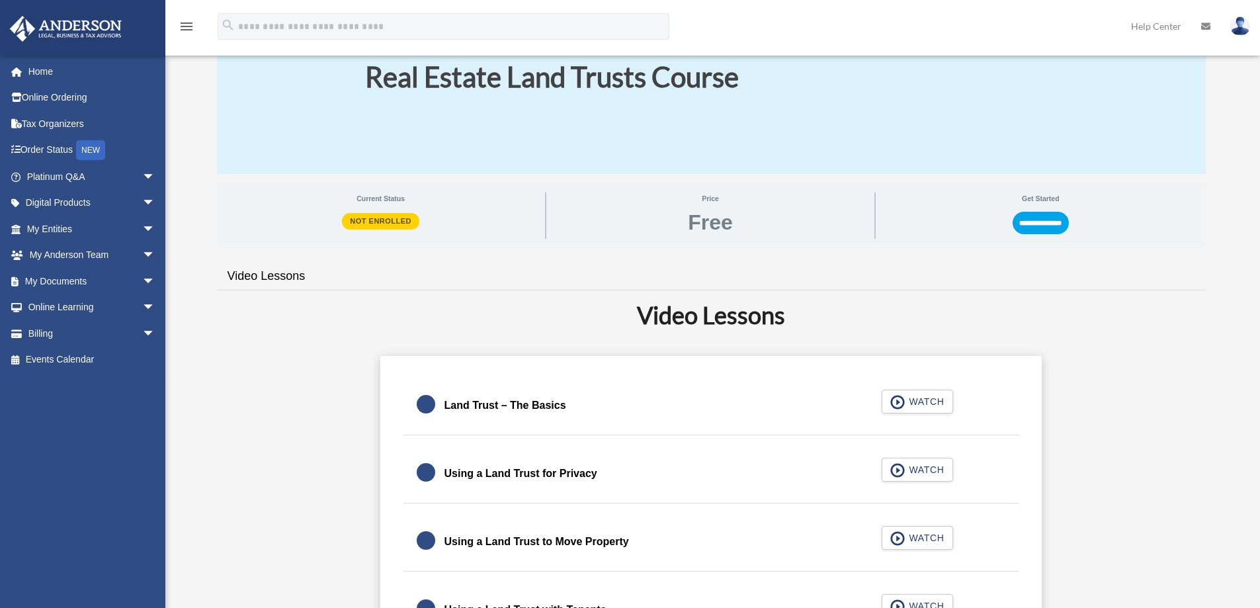
scroll to position [132, 0]
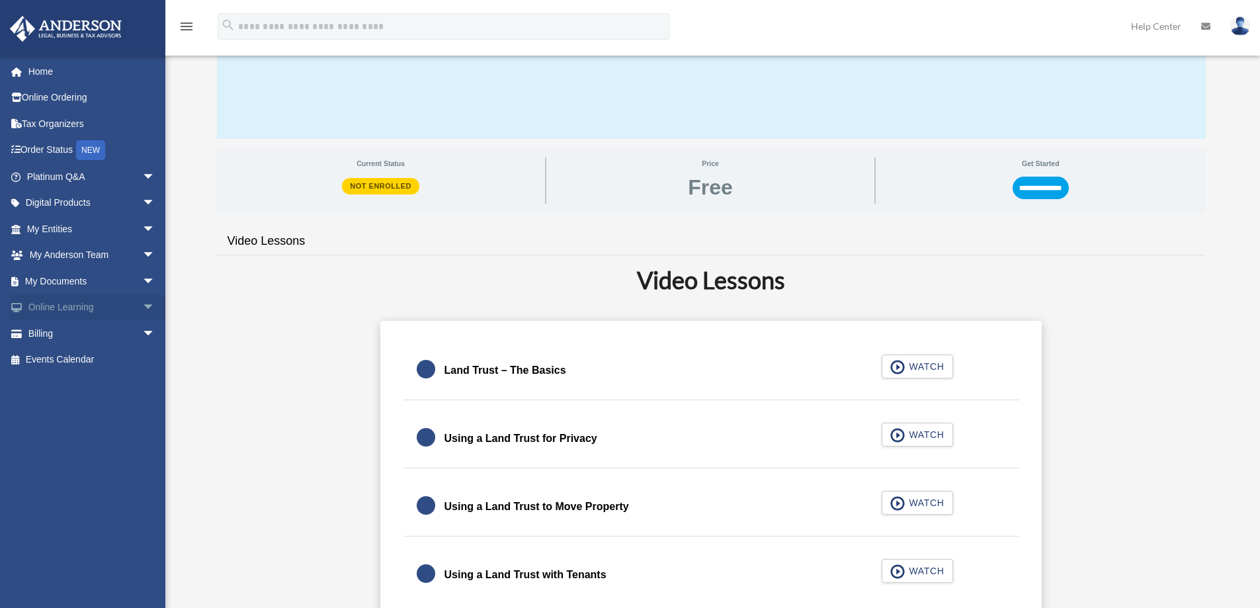
click at [142, 307] on span "arrow_drop_down" at bounding box center [155, 307] width 26 height 27
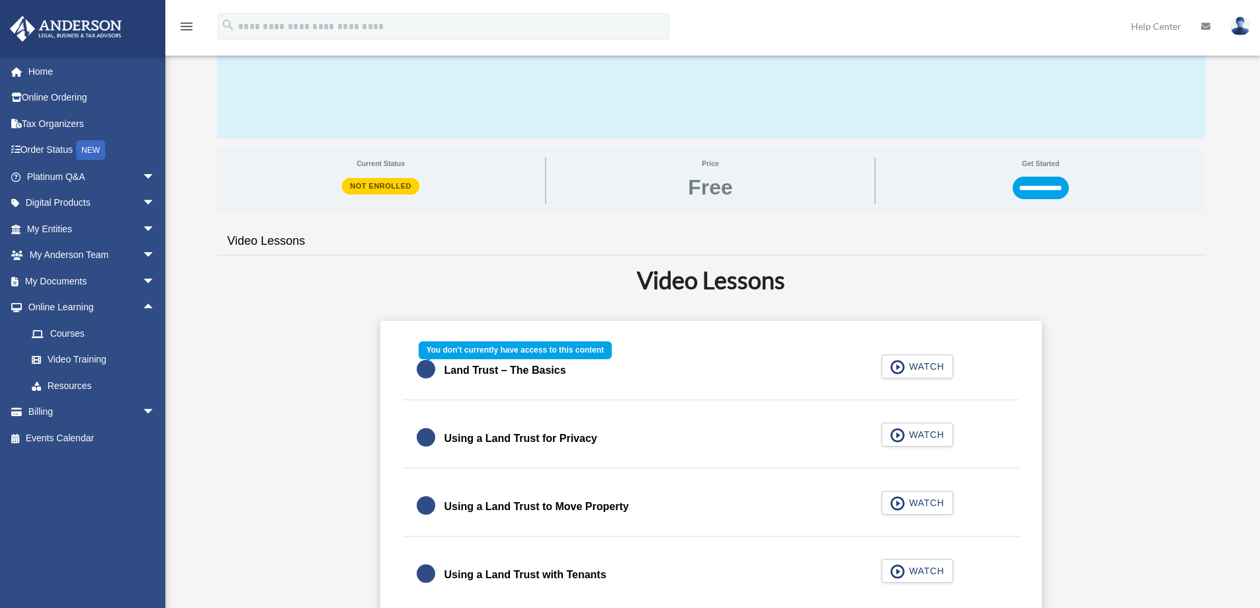
click at [928, 366] on div "Land Trust – The Basics WATCH" at bounding box center [711, 370] width 648 height 59
click at [36, 71] on link "Home" at bounding box center [92, 71] width 166 height 26
